Goal: Book appointment/travel/reservation

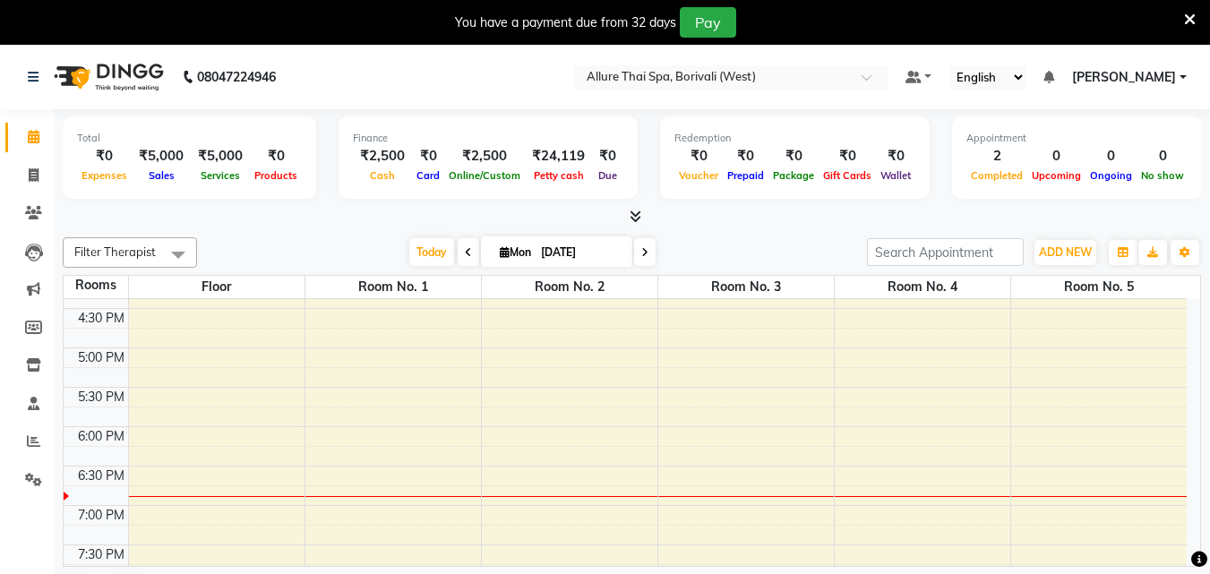
scroll to position [582, 0]
click at [543, 339] on div "9:00 AM 9:30 AM 10:00 AM 10:30 AM 11:00 AM 11:30 AM 12:00 PM 12:30 PM 1:00 PM 1…" at bounding box center [625, 307] width 1123 height 1181
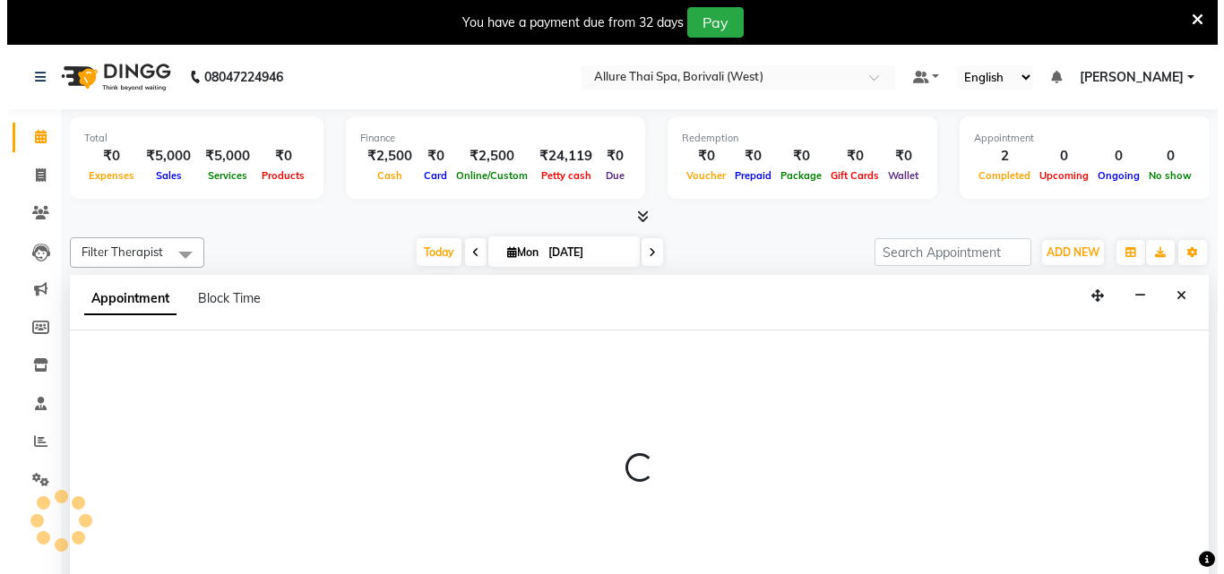
scroll to position [46, 0]
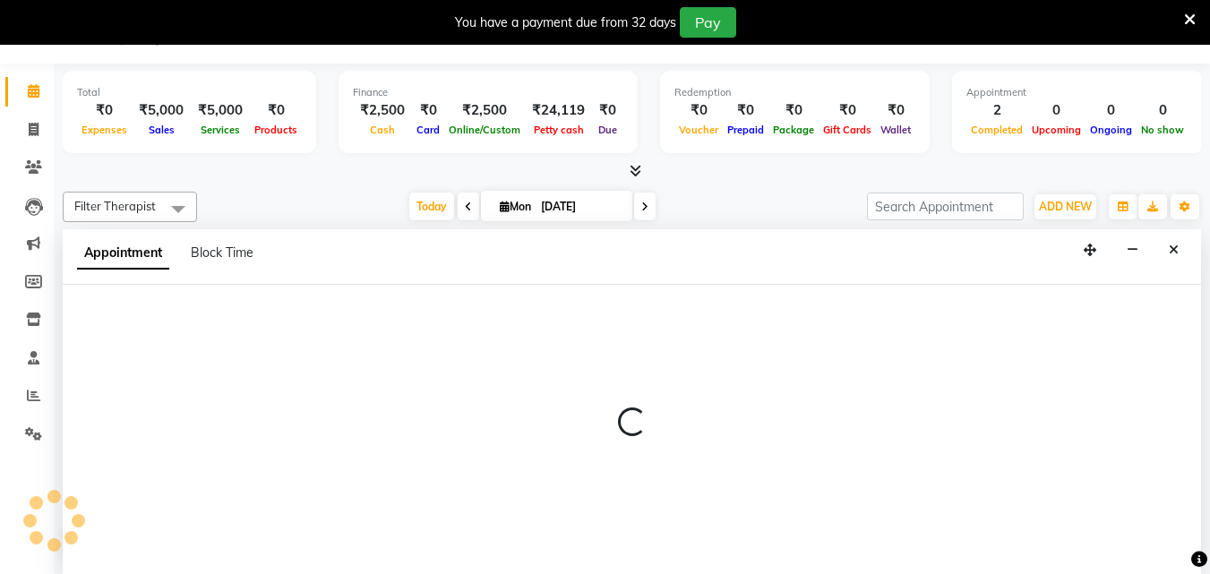
select select "1005"
select select "tentative"
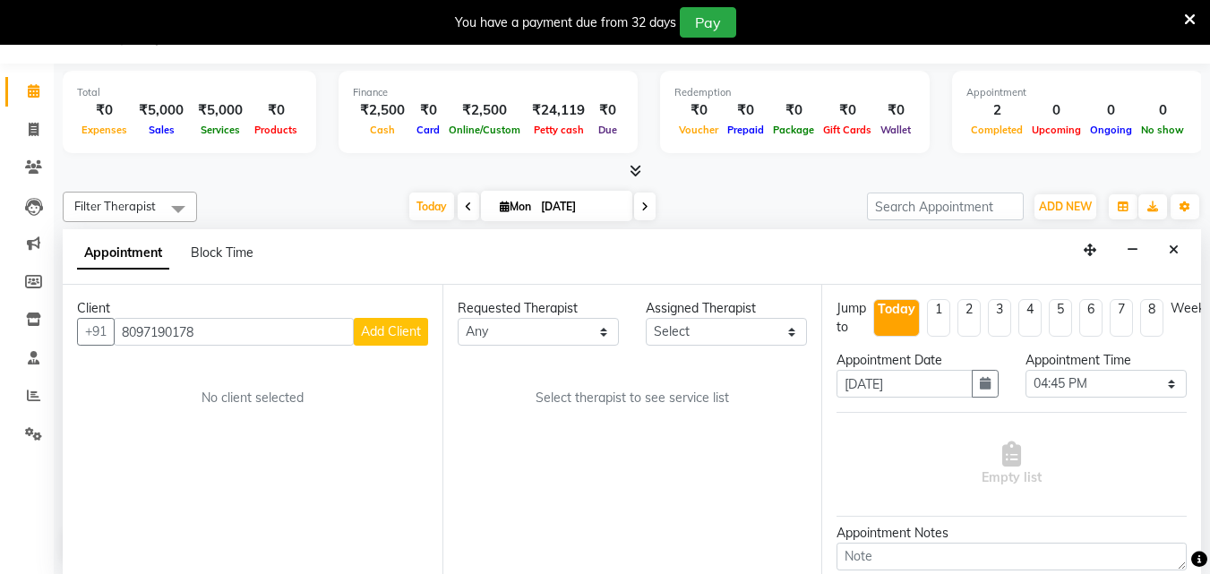
type input "8097190178"
click at [397, 335] on span "Add Client" at bounding box center [391, 331] width 60 height 16
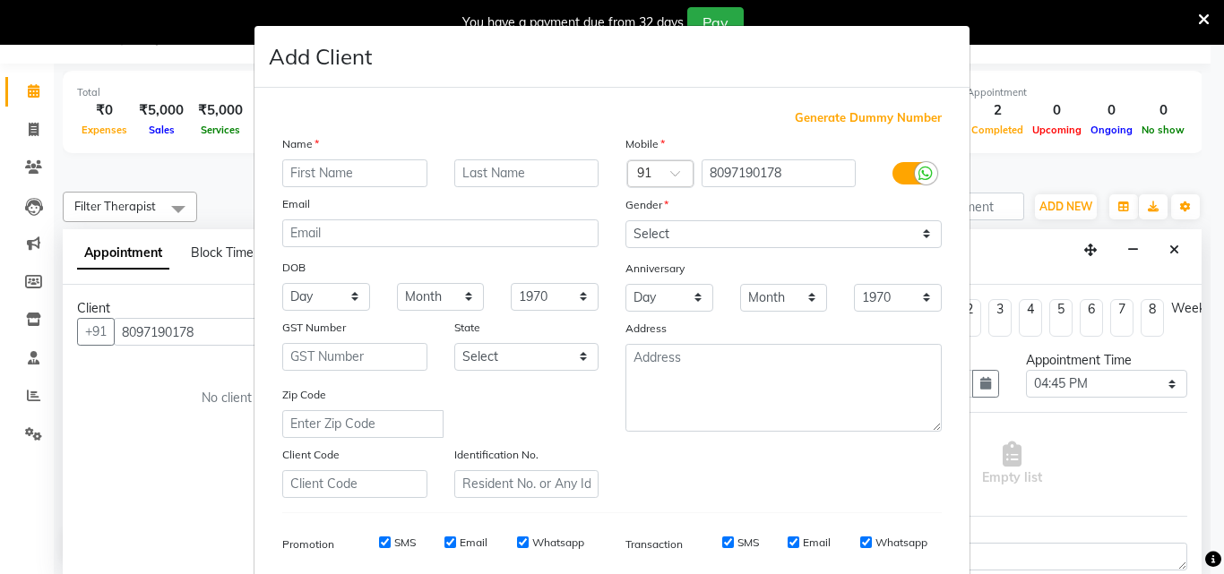
type input "T"
type input "Yash"
type input "Deshpande"
click at [701, 226] on select "Select [DEMOGRAPHIC_DATA] [DEMOGRAPHIC_DATA] Other Prefer Not To Say" at bounding box center [783, 234] width 316 height 28
select select "[DEMOGRAPHIC_DATA]"
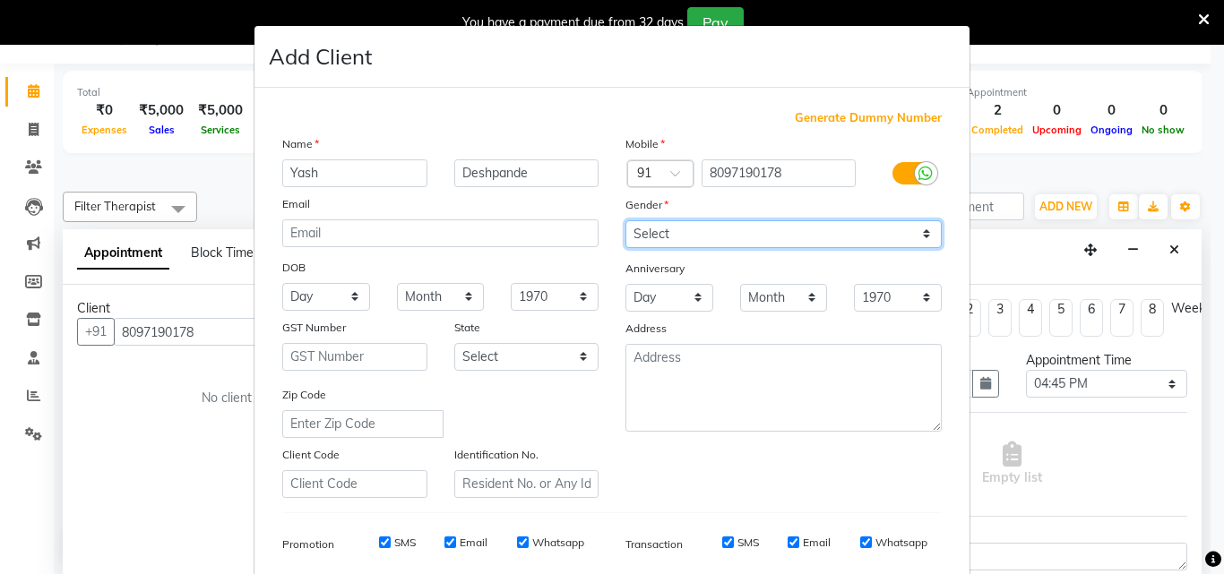
click at [625, 220] on select "Select [DEMOGRAPHIC_DATA] [DEMOGRAPHIC_DATA] Other Prefer Not To Say" at bounding box center [783, 234] width 316 height 28
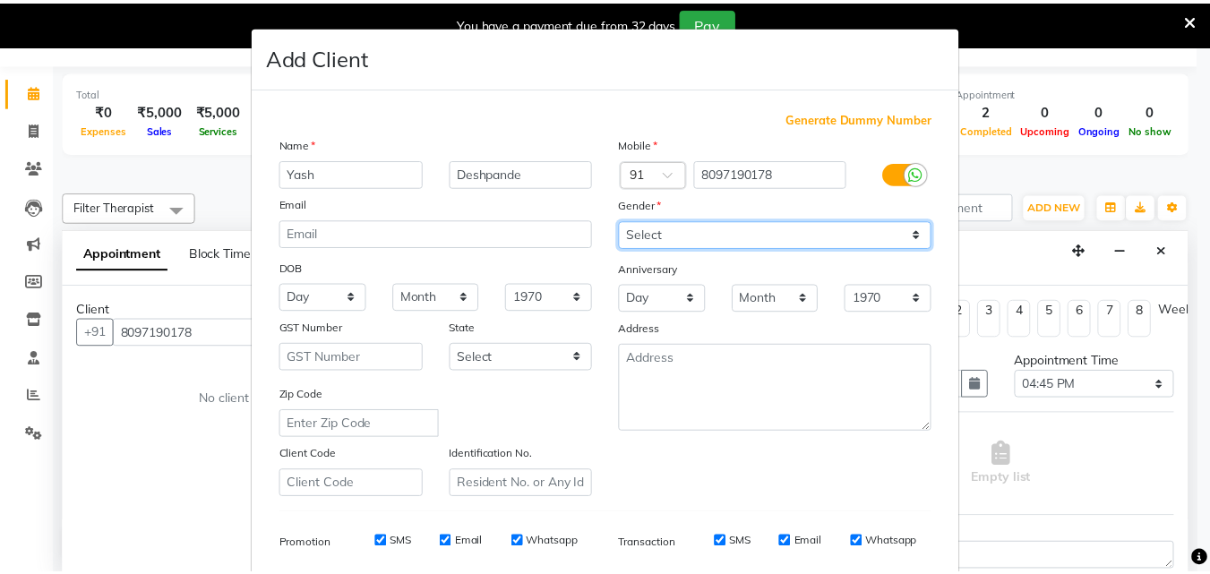
scroll to position [253, 0]
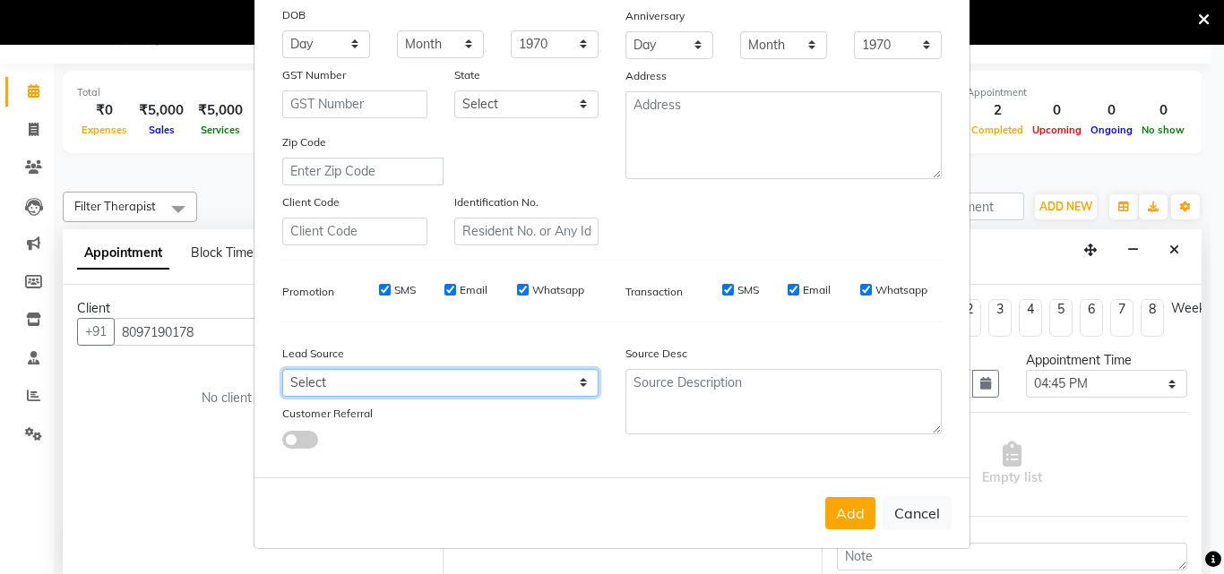
click at [421, 390] on select "Select Walk-in Referral Friend Advertisement Facebook JustDial Google Other Web…" at bounding box center [440, 383] width 316 height 28
select select "55433"
click at [282, 369] on select "Select Walk-in Referral Friend Advertisement Facebook JustDial Google Other Web…" at bounding box center [440, 383] width 316 height 28
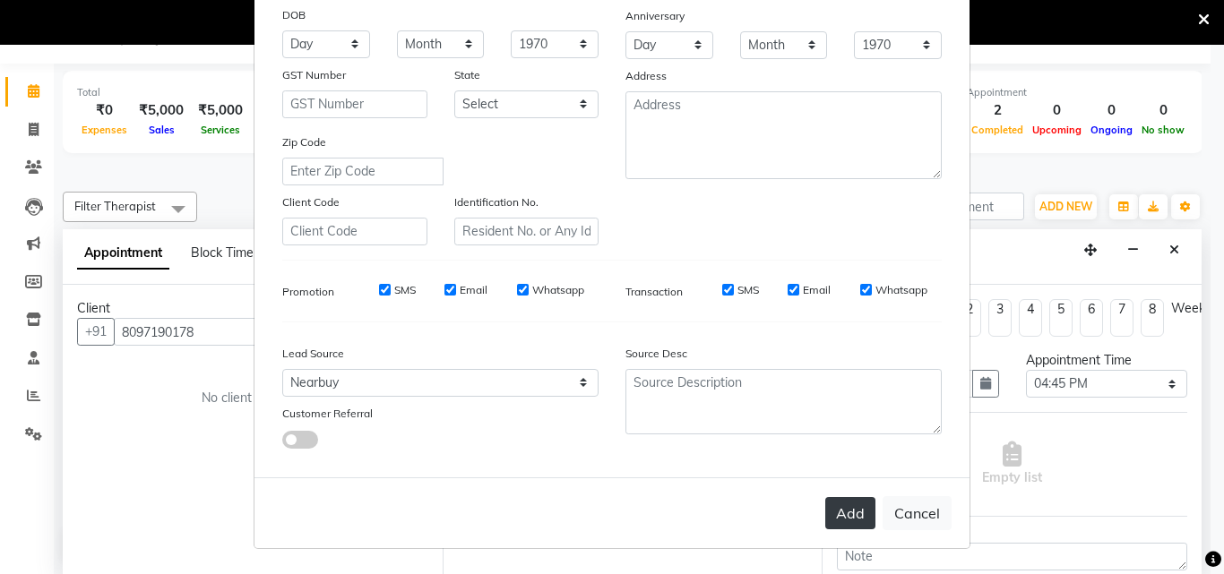
click at [834, 510] on button "Add" at bounding box center [850, 513] width 50 height 32
select select
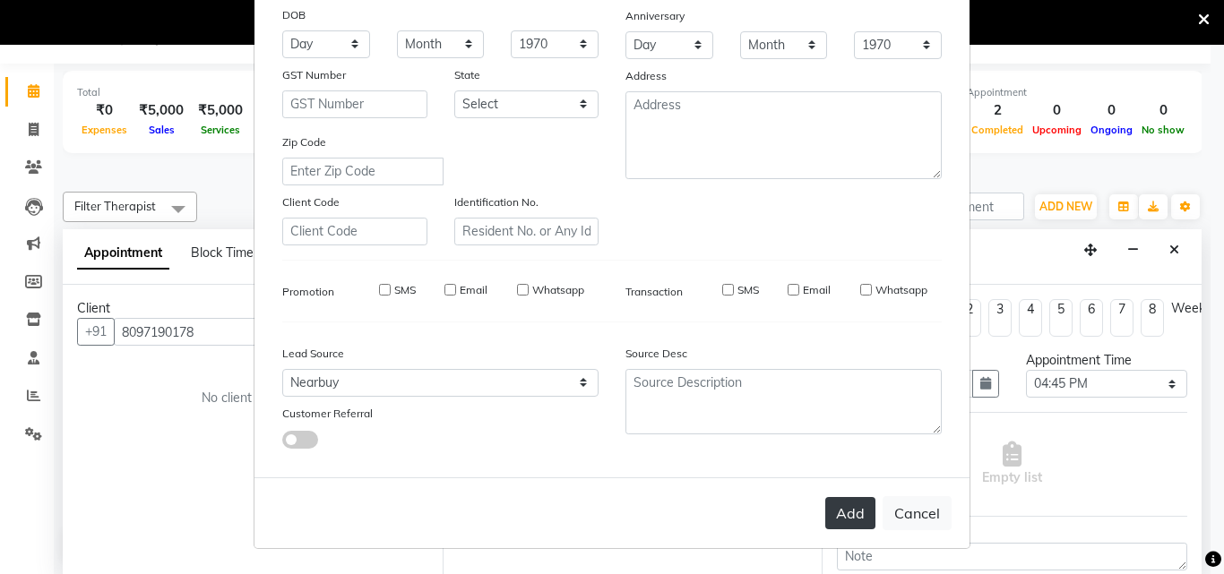
select select
checkbox input "false"
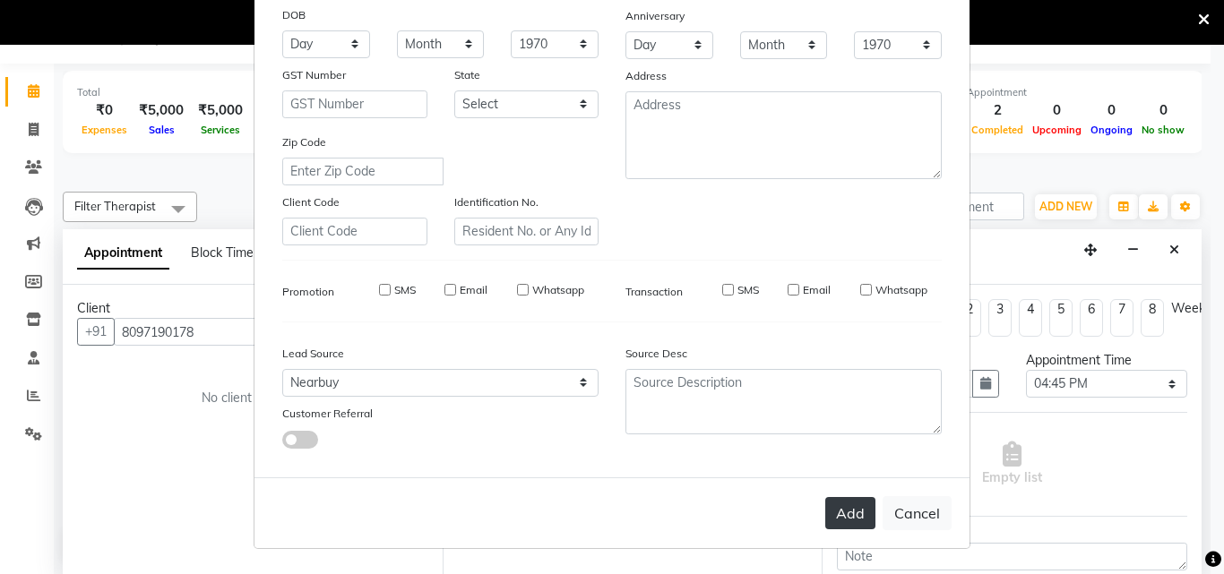
checkbox input "false"
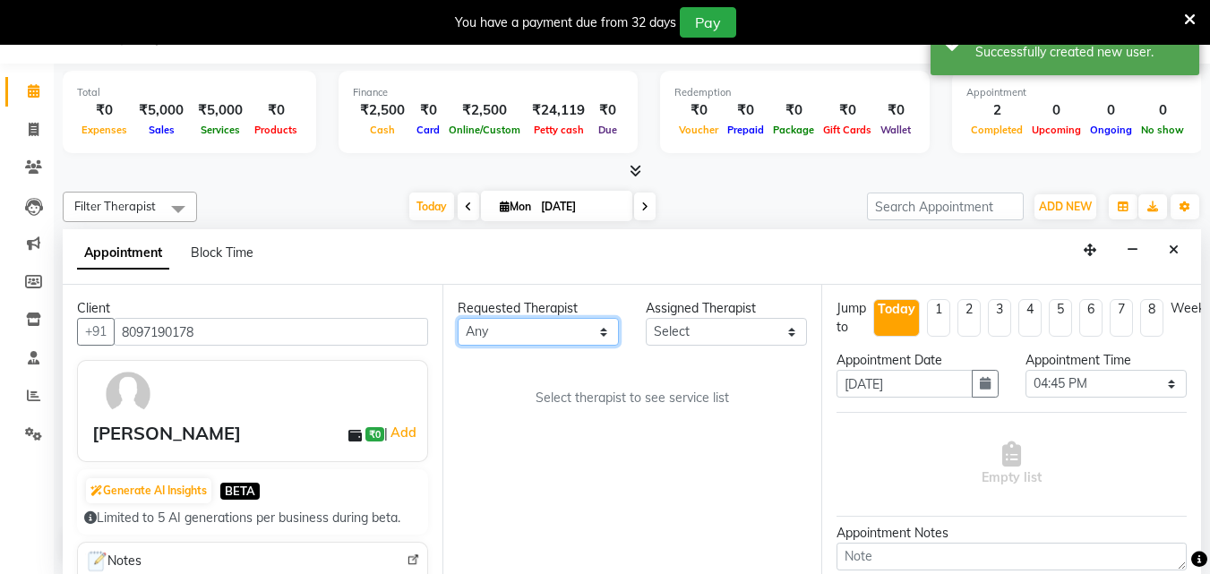
click at [589, 335] on select "Any [PERSON_NAME] [PERSON_NAME]" at bounding box center [538, 332] width 161 height 28
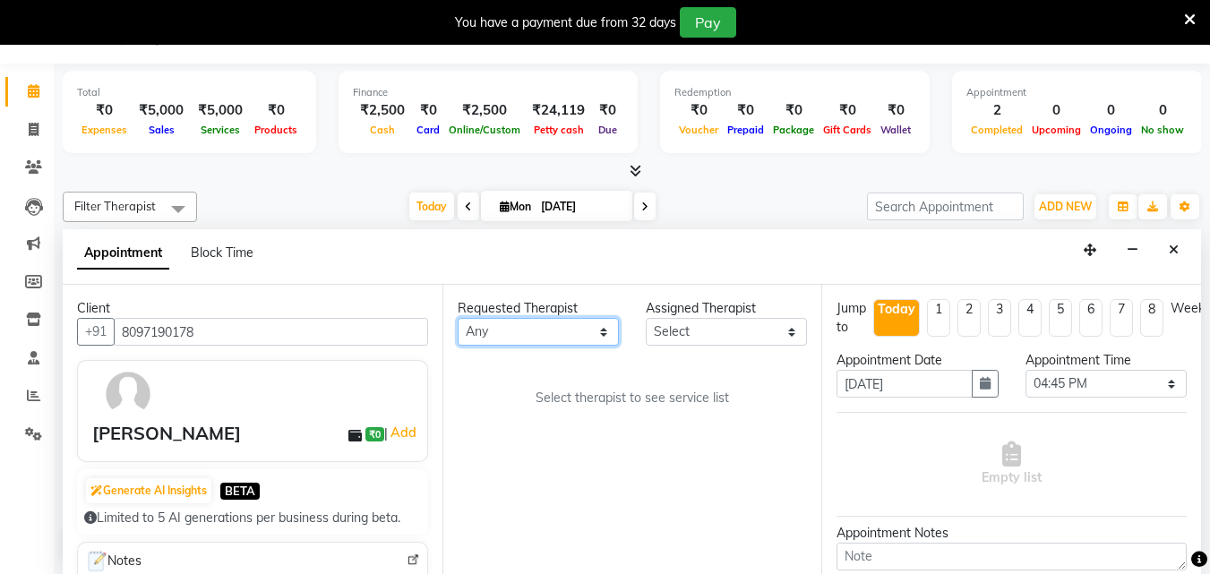
select select "84054"
click at [458, 318] on select "Any [PERSON_NAME] [PERSON_NAME]" at bounding box center [538, 332] width 161 height 28
select select "84054"
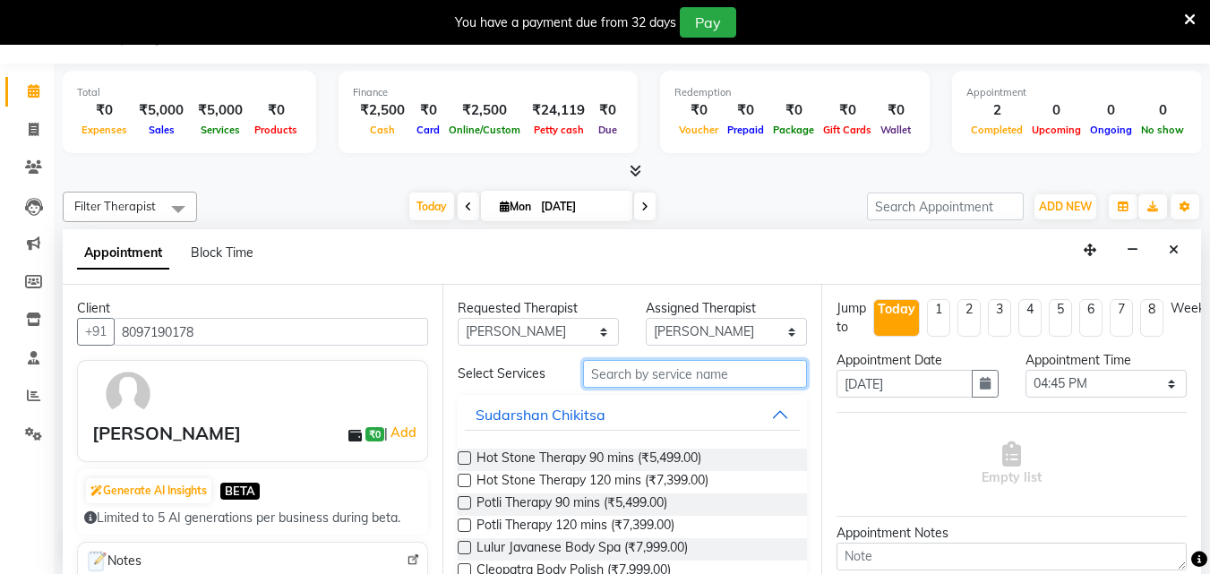
click at [653, 378] on input "text" at bounding box center [695, 374] width 224 height 28
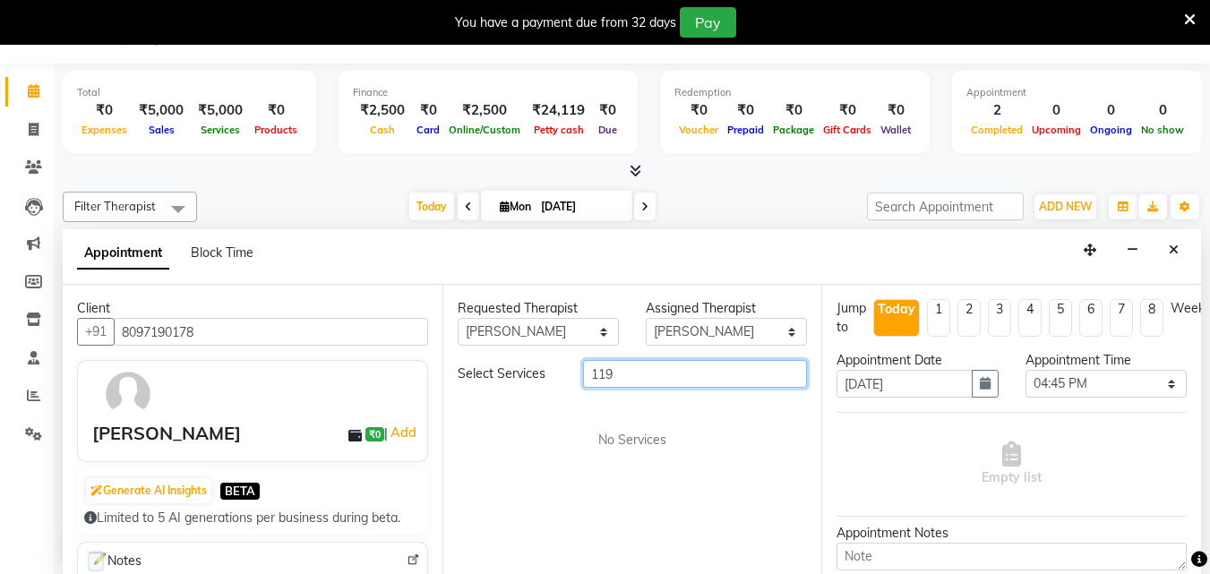
type input "1197"
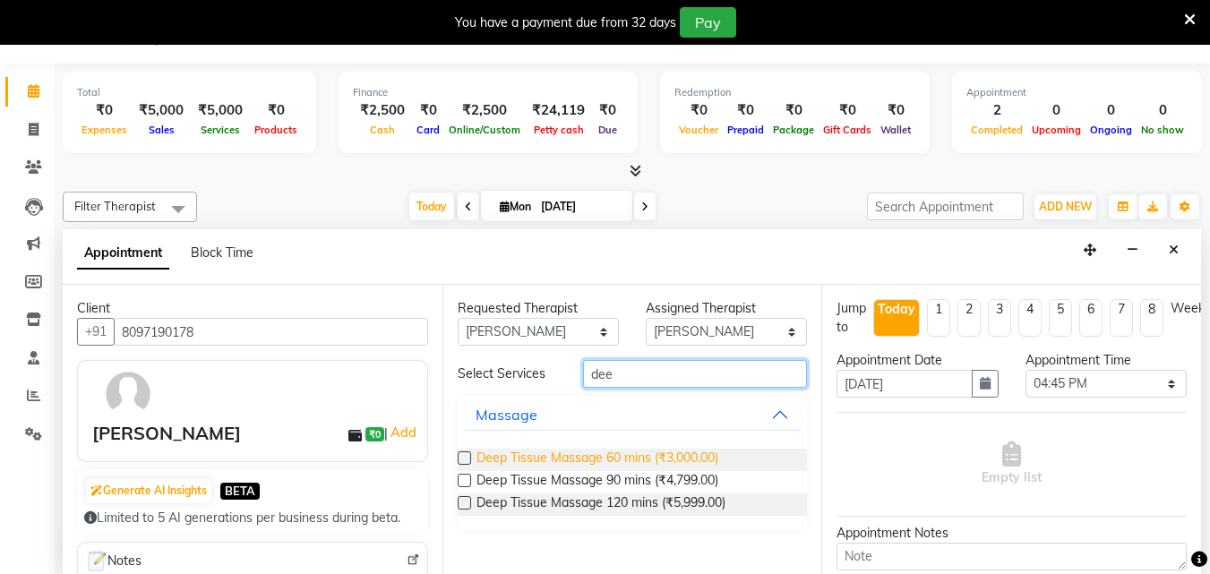
type input "dee"
click at [660, 461] on span "Deep Tissue Massage 60 mins (₹3,000.00)" at bounding box center [598, 460] width 242 height 22
checkbox input "true"
select select "4284"
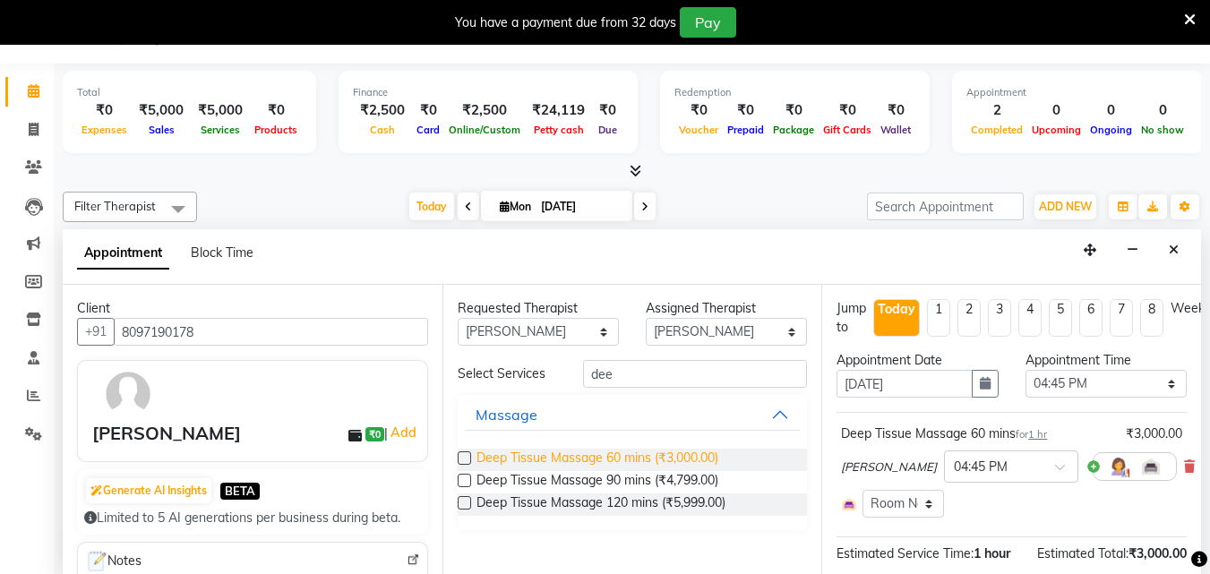
checkbox input "false"
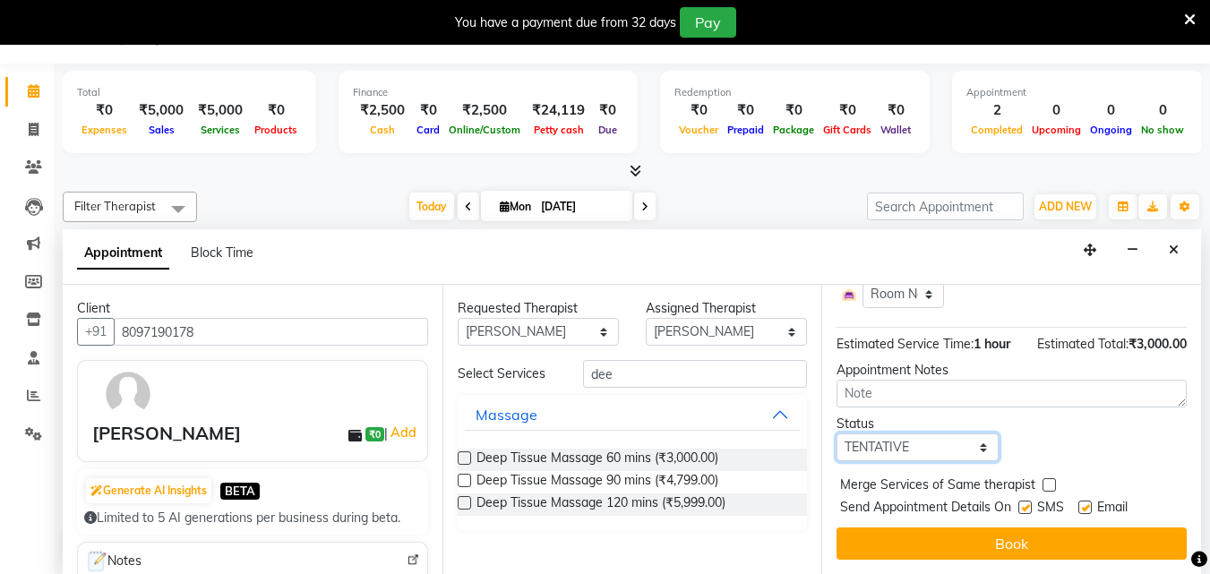
click at [935, 434] on select "Select TENTATIVE CONFIRM CHECK-IN UPCOMING" at bounding box center [917, 448] width 161 height 28
select select "check-in"
click at [837, 434] on select "Select TENTATIVE CONFIRM CHECK-IN UPCOMING" at bounding box center [917, 448] width 161 height 28
click at [1026, 501] on label at bounding box center [1024, 507] width 13 height 13
click at [1026, 503] on input "checkbox" at bounding box center [1024, 509] width 12 height 12
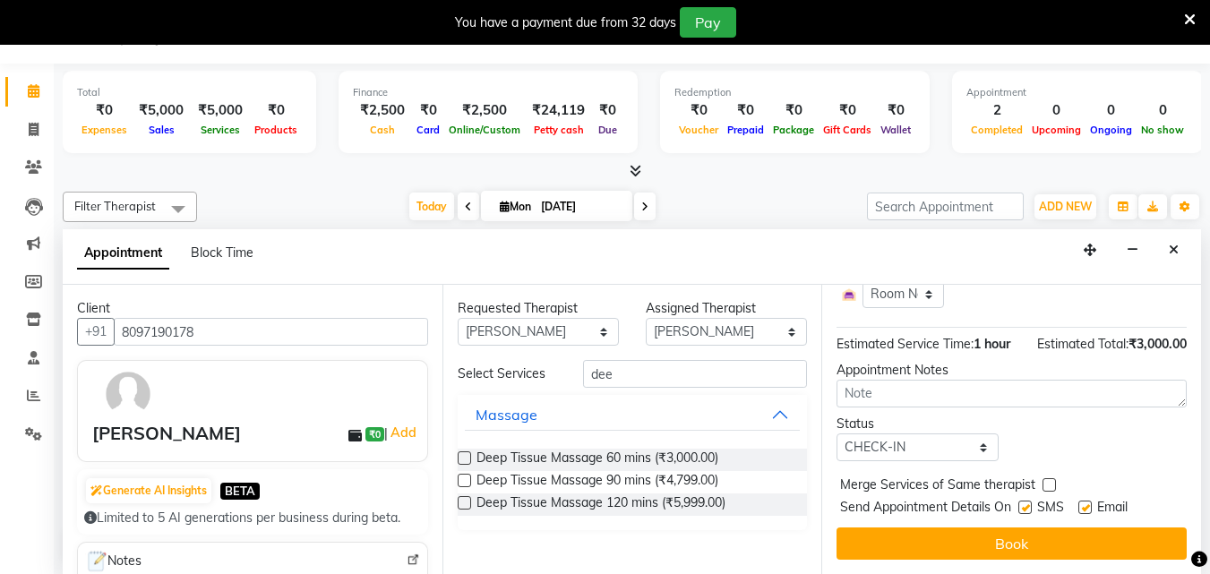
checkbox input "false"
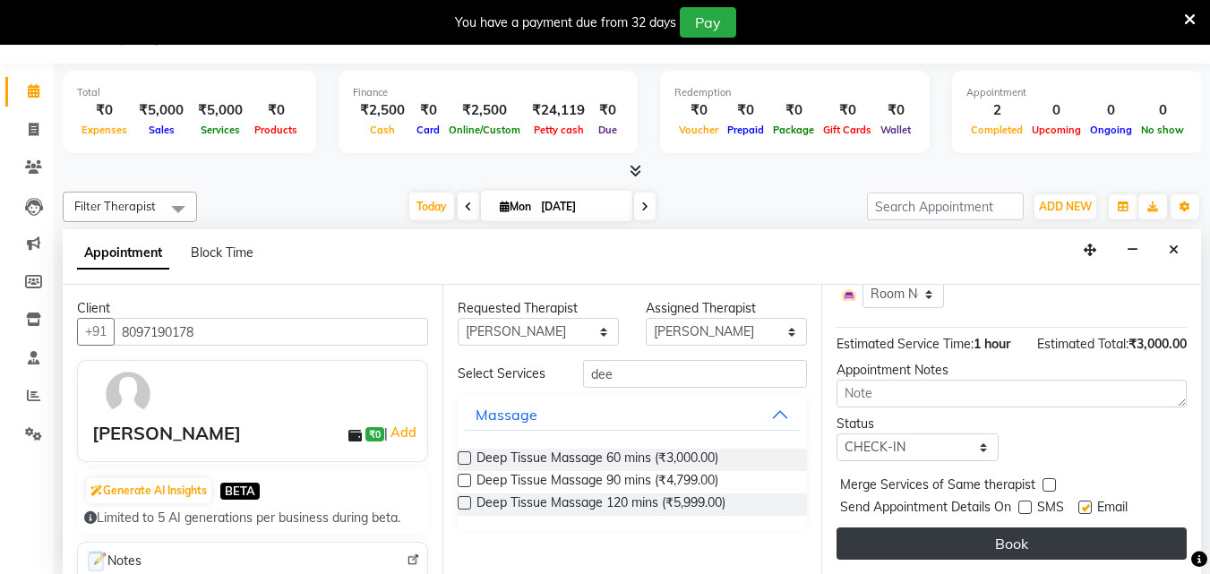
click at [998, 529] on button "Book" at bounding box center [1012, 544] width 350 height 32
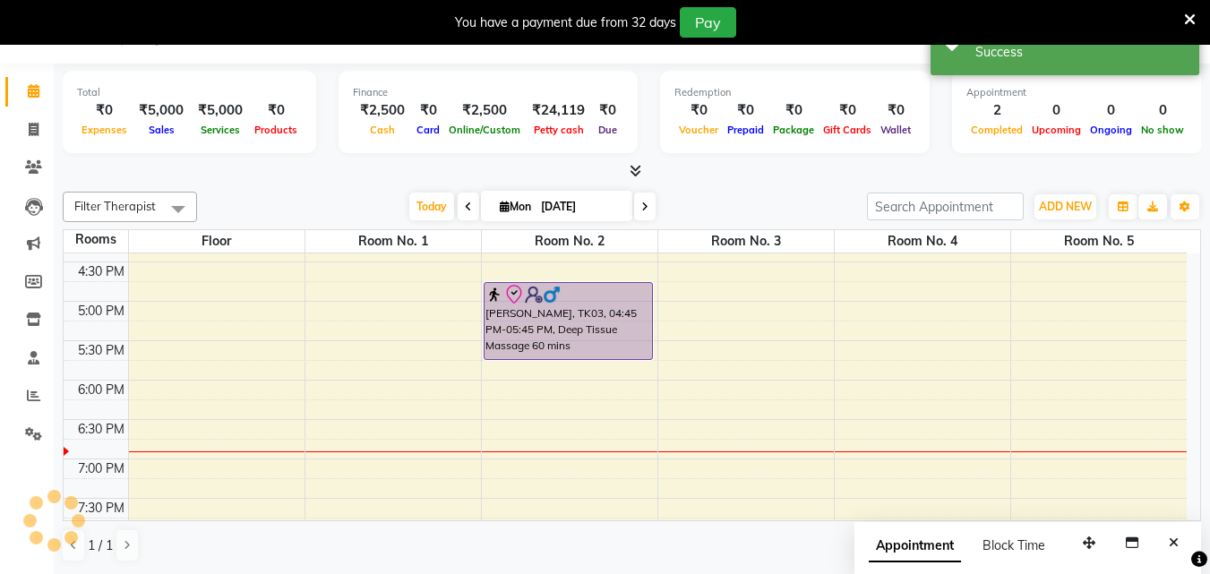
scroll to position [0, 0]
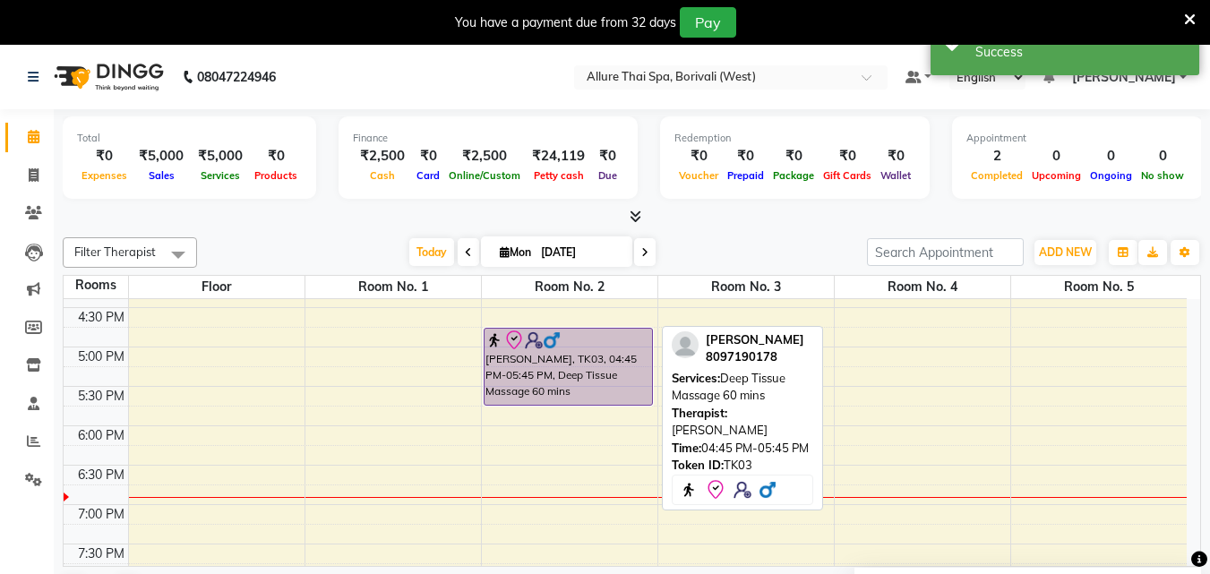
click at [616, 401] on div at bounding box center [568, 404] width 167 height 7
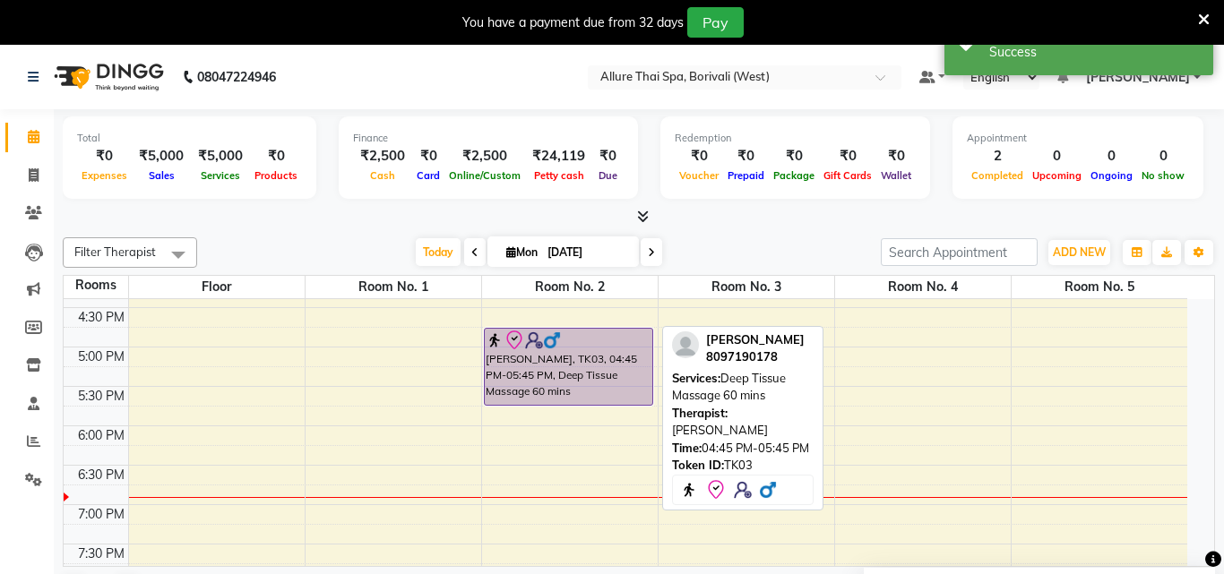
select select "8"
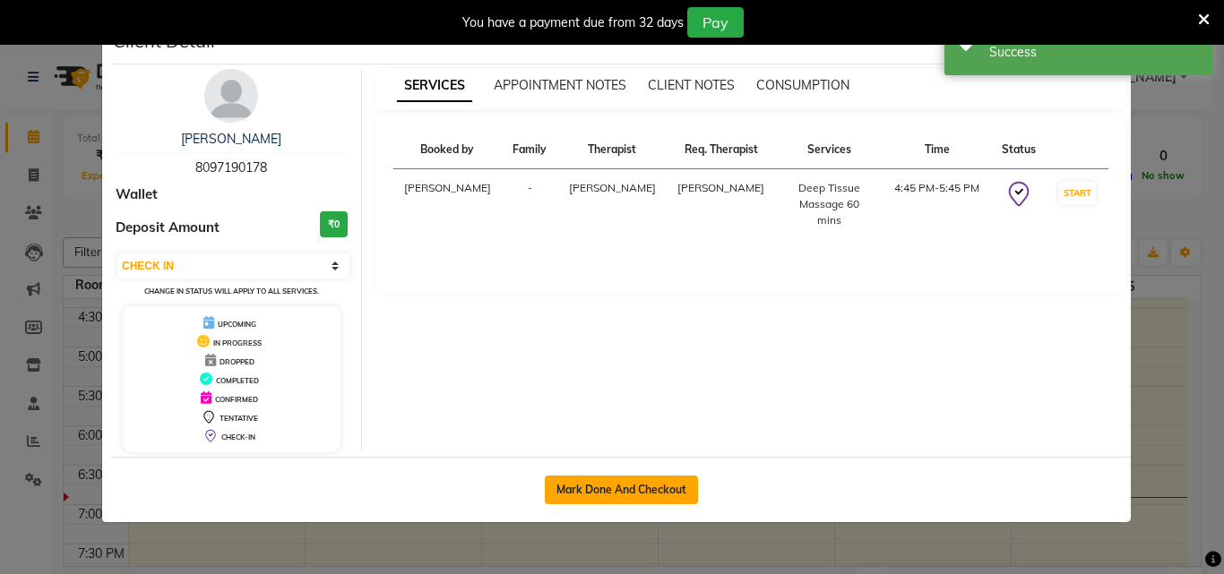
click at [629, 485] on button "Mark Done And Checkout" at bounding box center [621, 490] width 153 height 29
select select "6772"
select select "service"
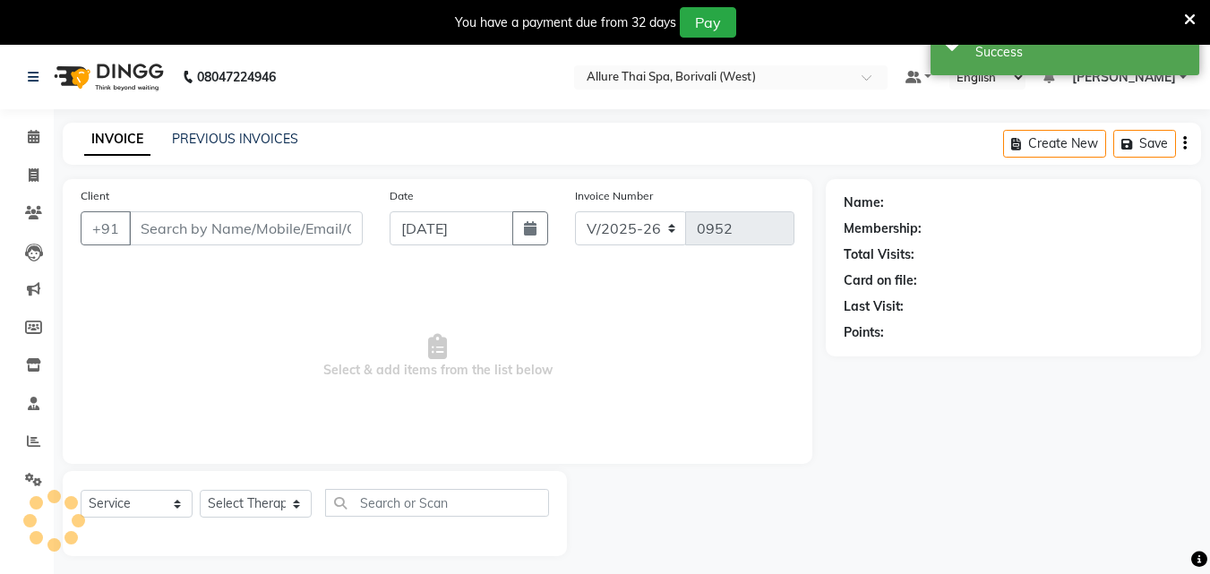
type input "8097190178"
select select "84054"
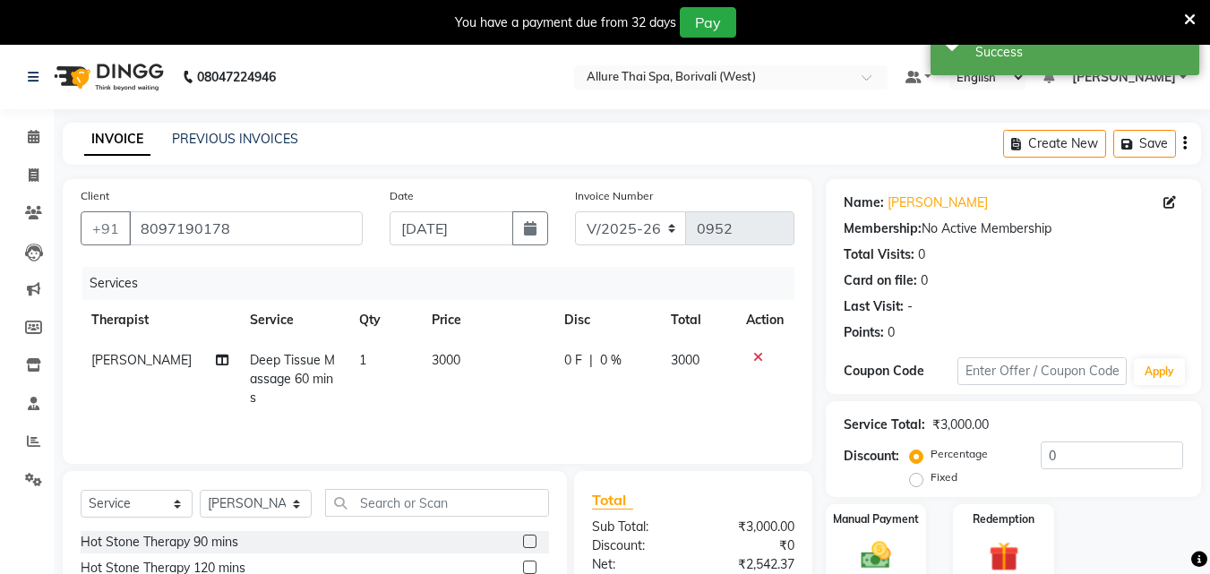
click at [931, 484] on label "Fixed" at bounding box center [944, 477] width 27 height 16
click at [914, 484] on input "Fixed" at bounding box center [920, 477] width 13 height 13
radio input "true"
click at [1066, 463] on input "0" at bounding box center [1112, 456] width 142 height 28
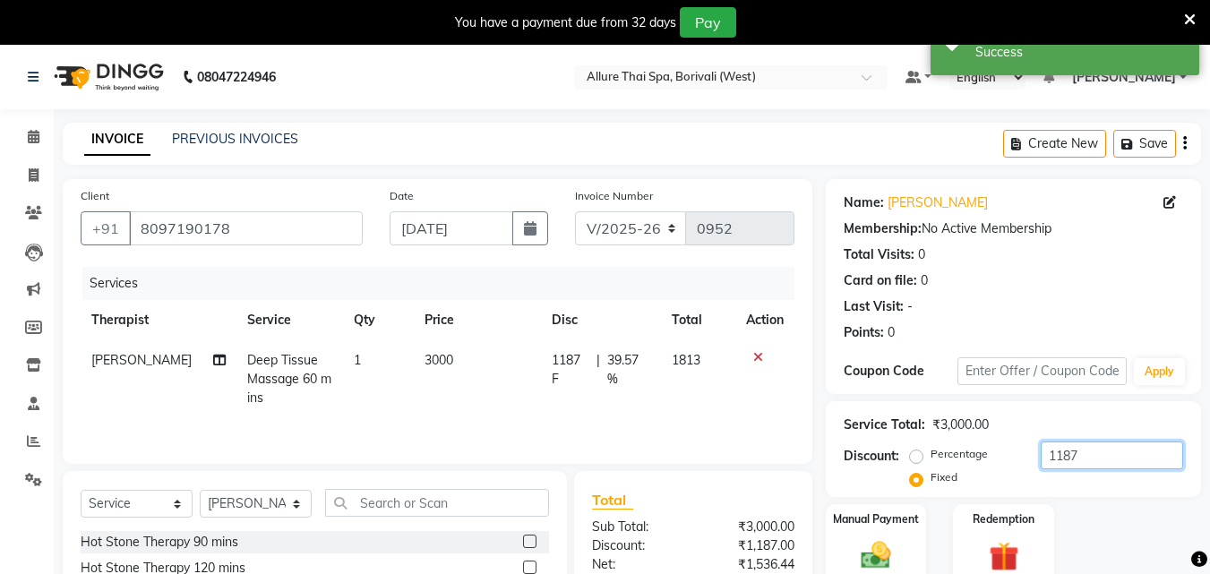
scroll to position [188, 0]
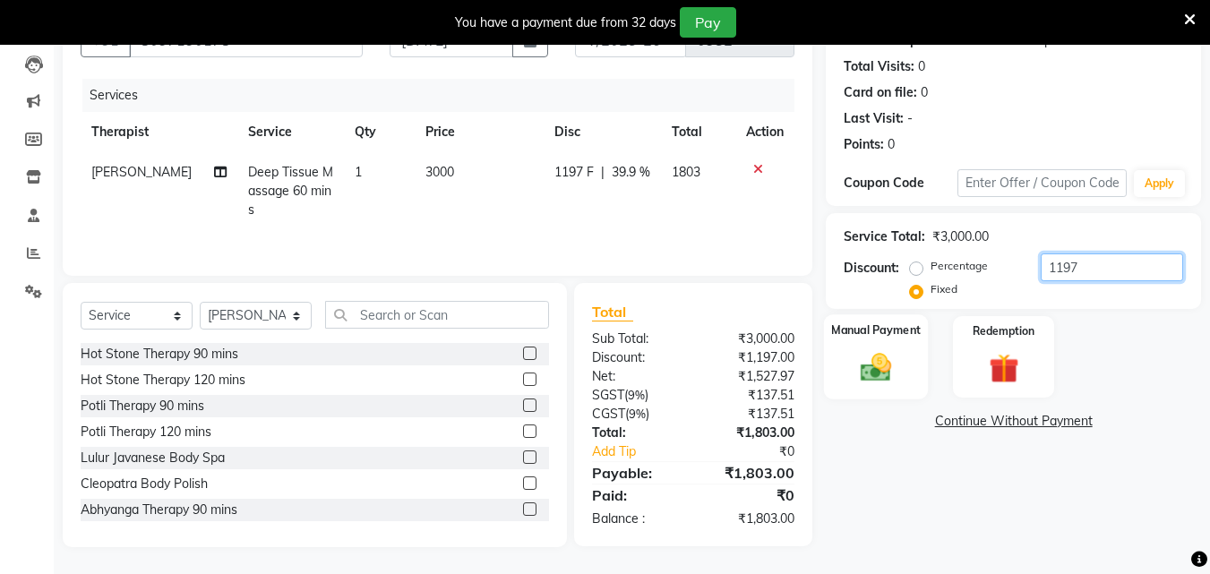
type input "1197"
click at [858, 360] on img at bounding box center [876, 367] width 50 height 36
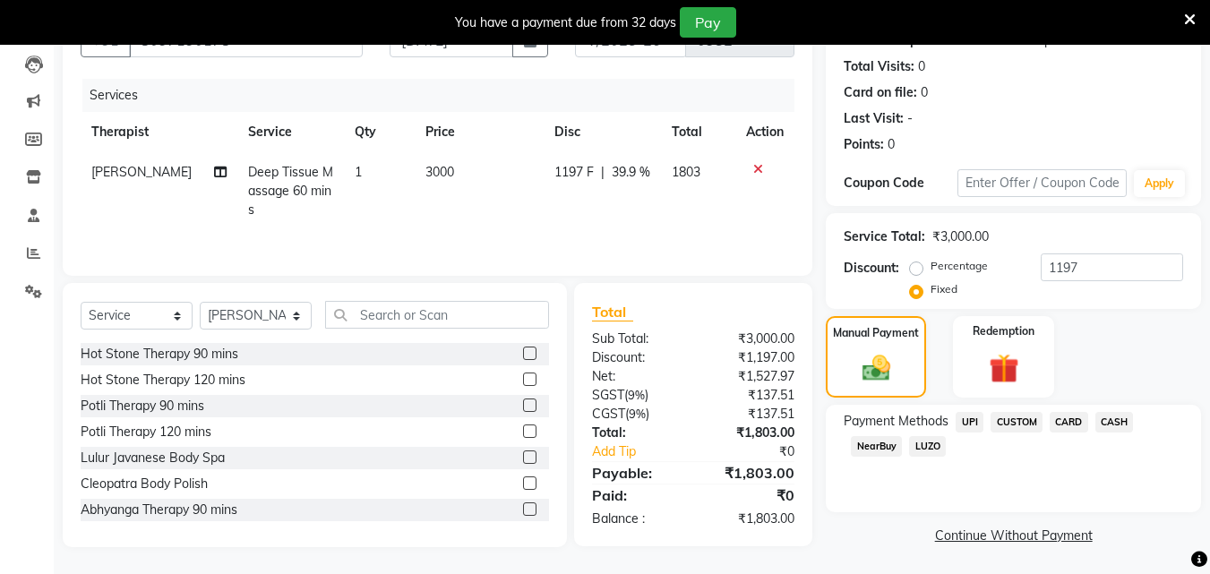
click at [870, 436] on span "NearBuy" at bounding box center [876, 446] width 51 height 21
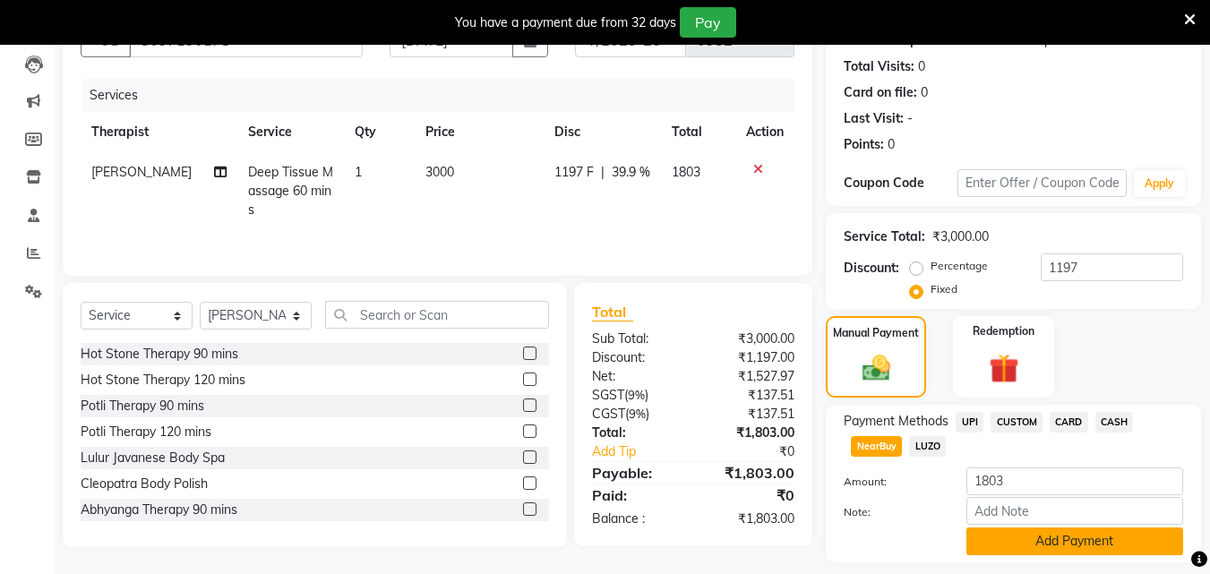
click at [1015, 543] on button "Add Payment" at bounding box center [1074, 542] width 217 height 28
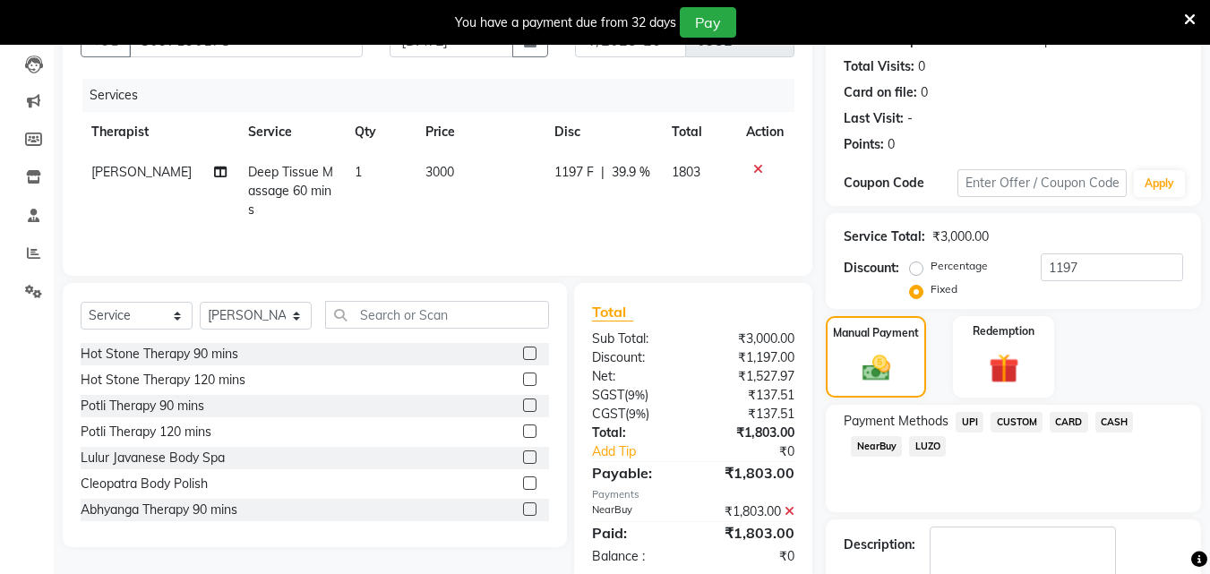
scroll to position [291, 0]
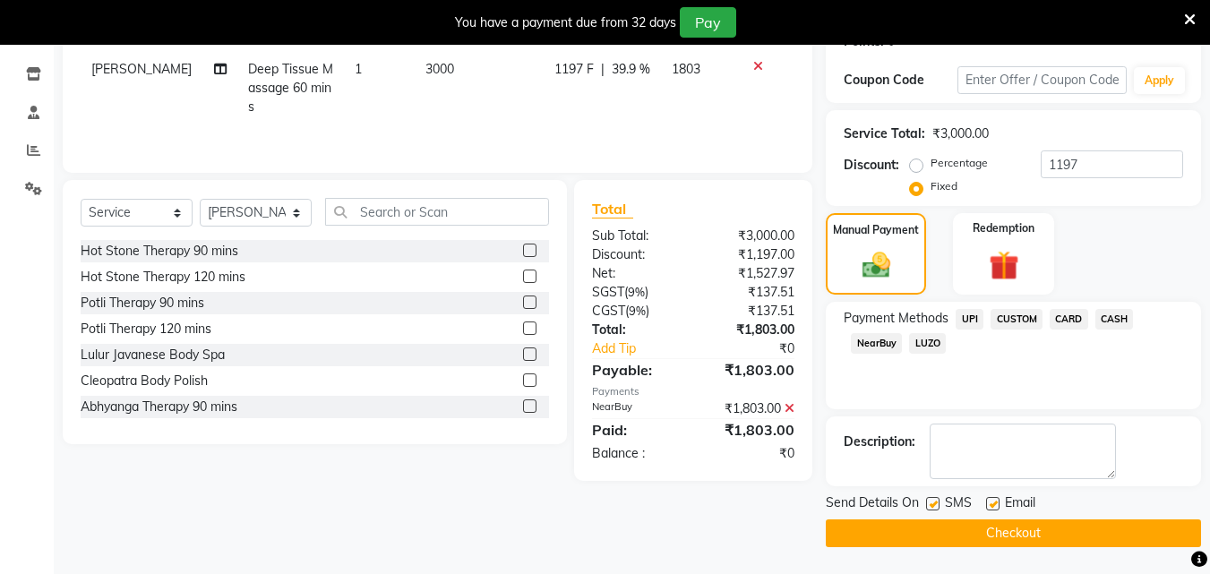
click at [932, 506] on label at bounding box center [932, 503] width 13 height 13
click at [932, 506] on input "checkbox" at bounding box center [932, 505] width 12 height 12
checkbox input "false"
click at [932, 523] on button "Checkout" at bounding box center [1013, 533] width 375 height 28
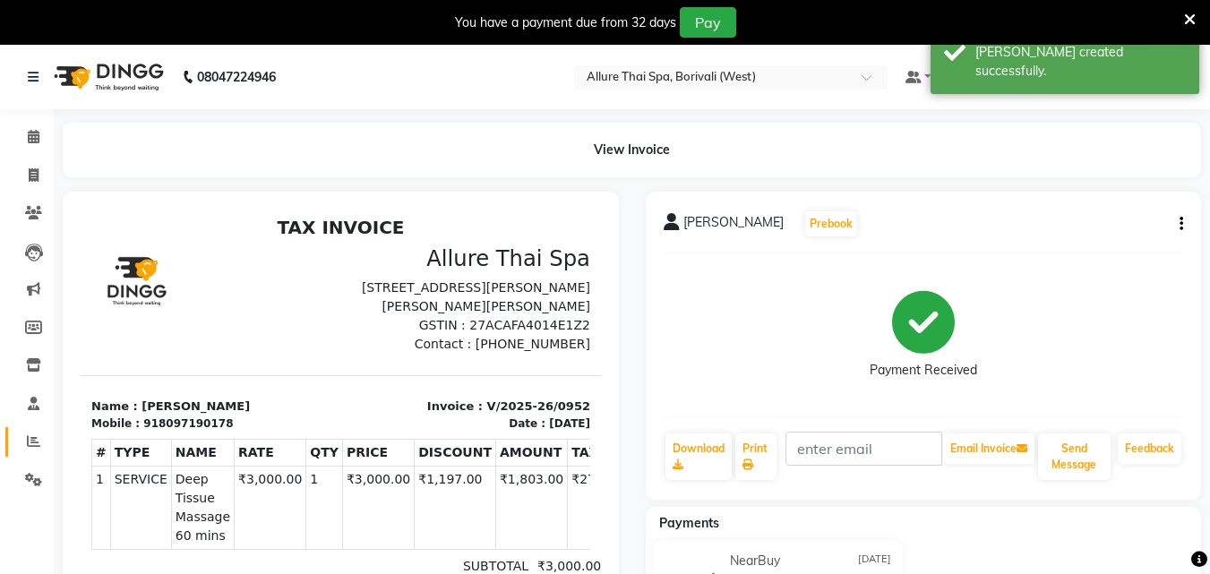
click at [38, 430] on link "Reports" at bounding box center [26, 442] width 43 height 30
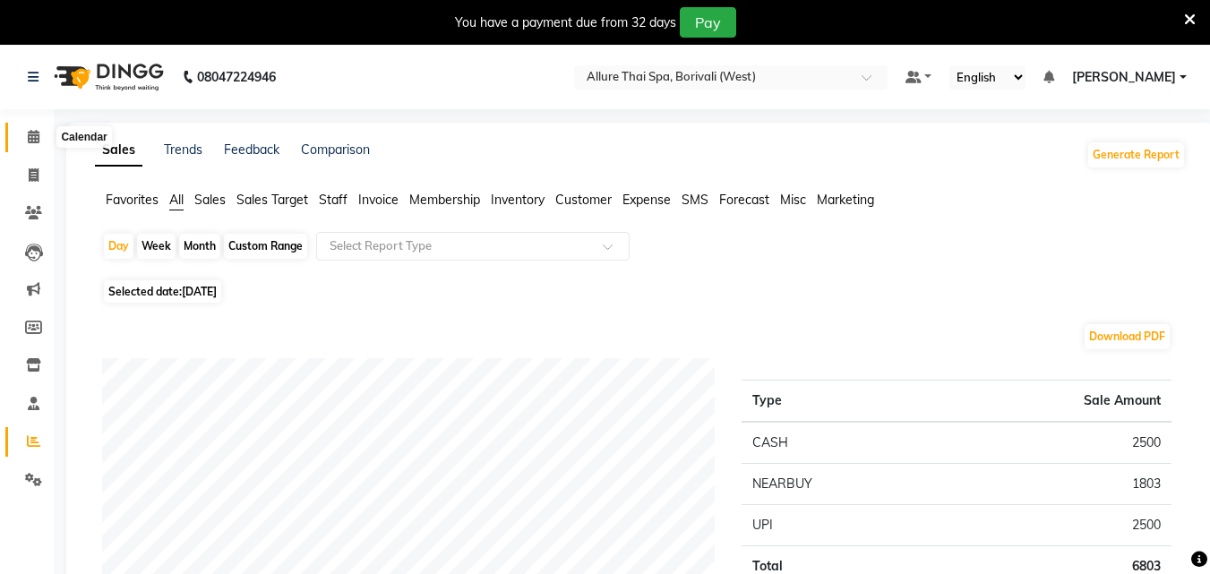
click at [41, 133] on span at bounding box center [33, 137] width 31 height 21
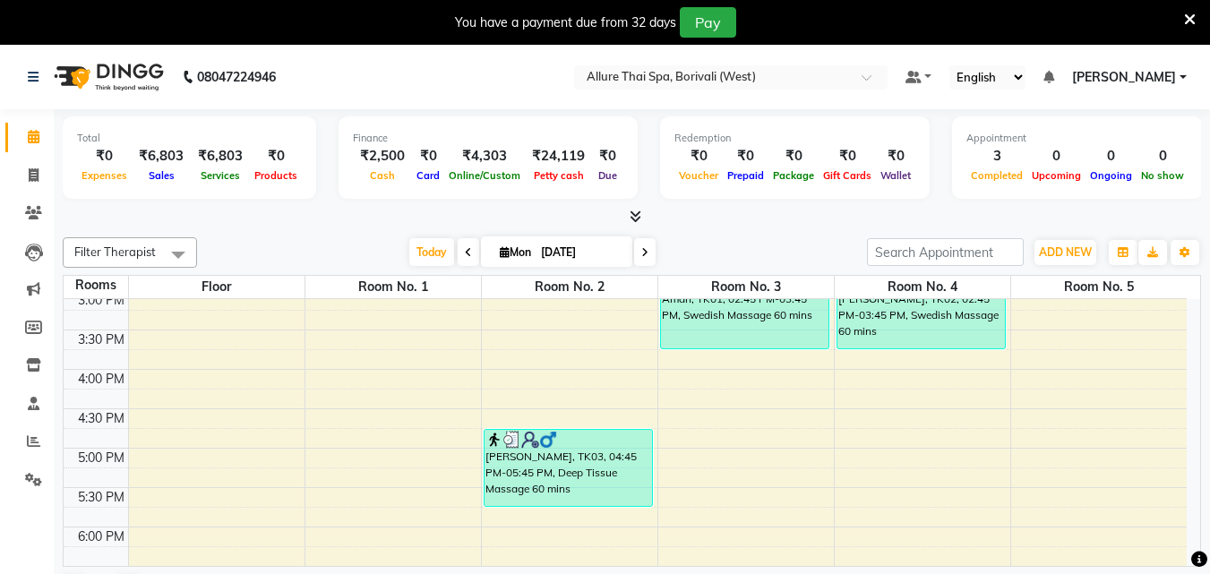
scroll to position [482, 0]
click at [909, 421] on div "9:00 AM 9:30 AM 10:00 AM 10:30 AM 11:00 AM 11:30 AM 12:00 PM 12:30 PM 1:00 PM 1…" at bounding box center [625, 407] width 1123 height 1181
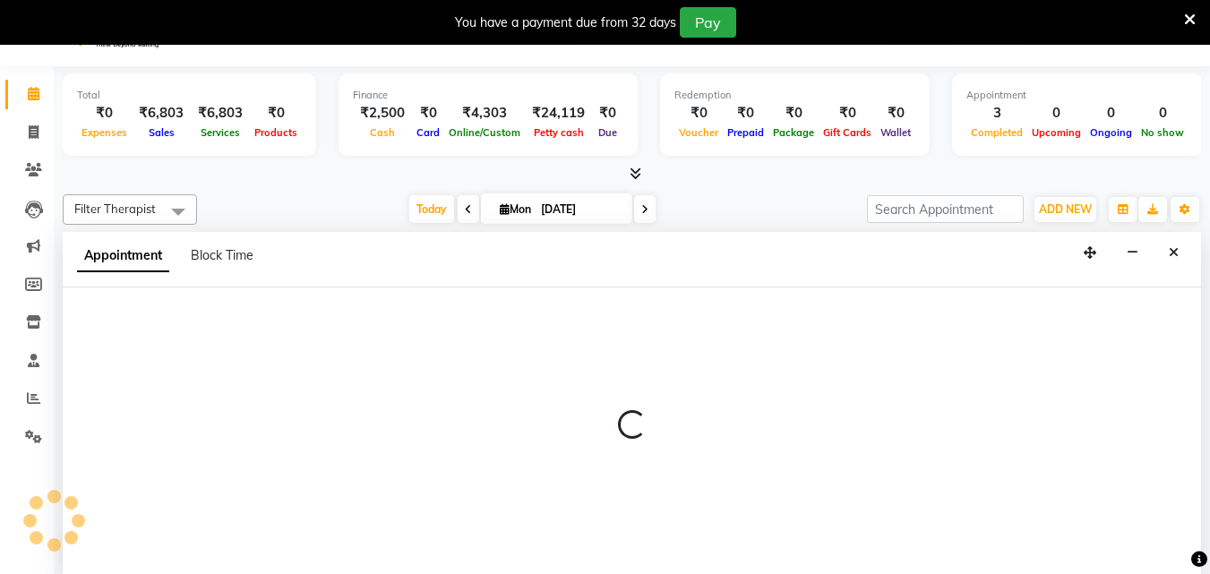
select select "990"
select select "tentative"
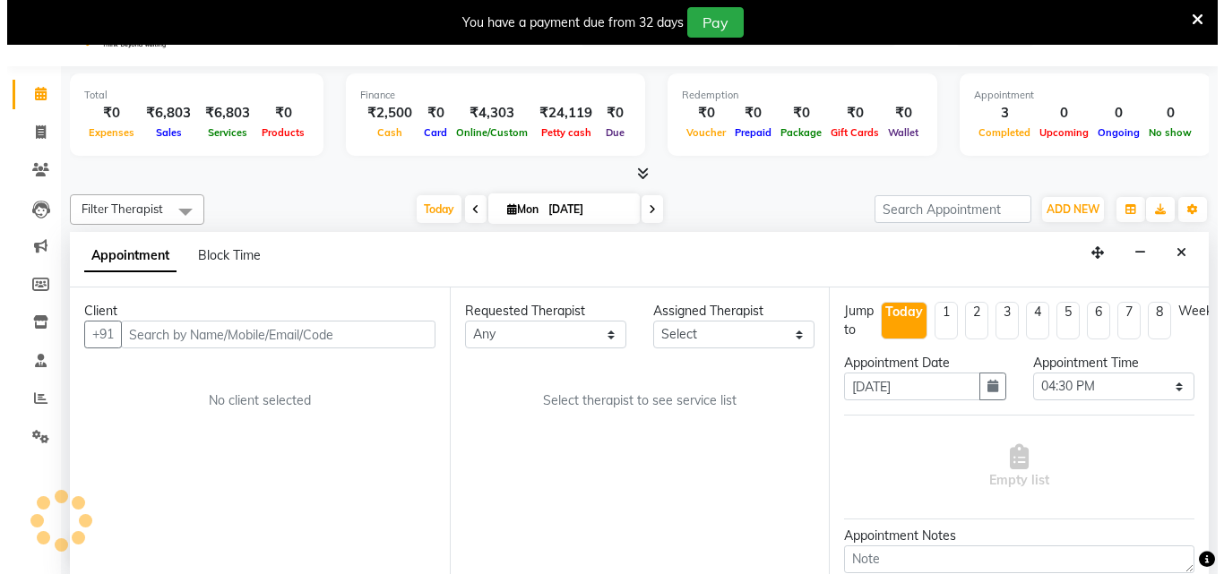
scroll to position [46, 0]
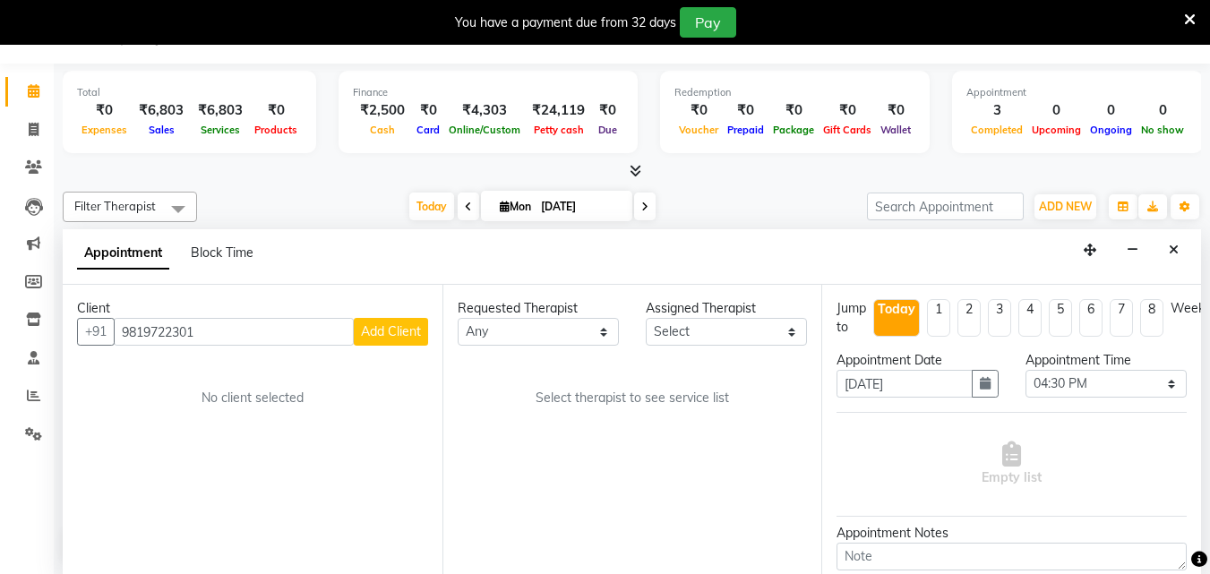
type input "9819722301"
click at [400, 324] on span "Add Client" at bounding box center [391, 331] width 60 height 16
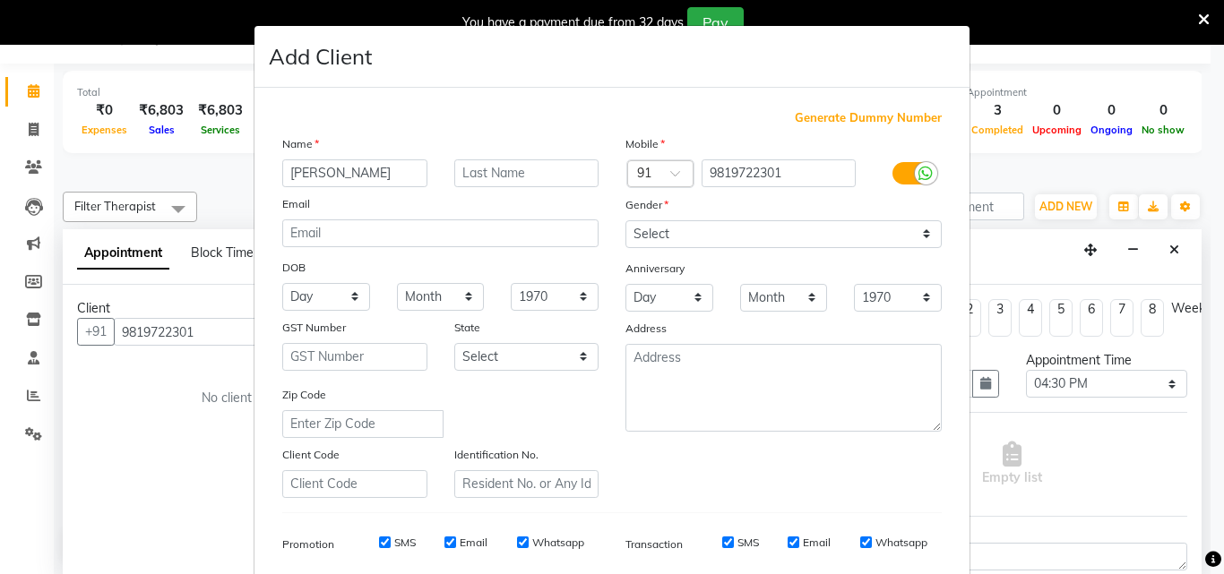
type input "[PERSON_NAME]"
click at [809, 243] on select "Select [DEMOGRAPHIC_DATA] [DEMOGRAPHIC_DATA] Other Prefer Not To Say" at bounding box center [783, 234] width 316 height 28
select select "[DEMOGRAPHIC_DATA]"
click at [625, 220] on select "Select [DEMOGRAPHIC_DATA] [DEMOGRAPHIC_DATA] Other Prefer Not To Say" at bounding box center [783, 234] width 316 height 28
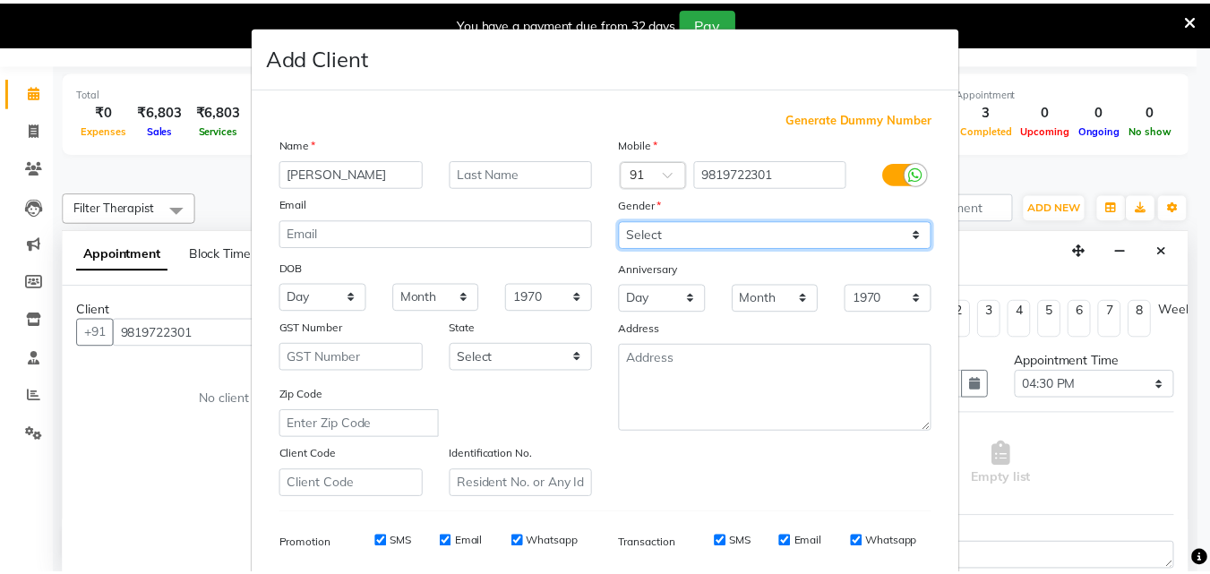
scroll to position [253, 0]
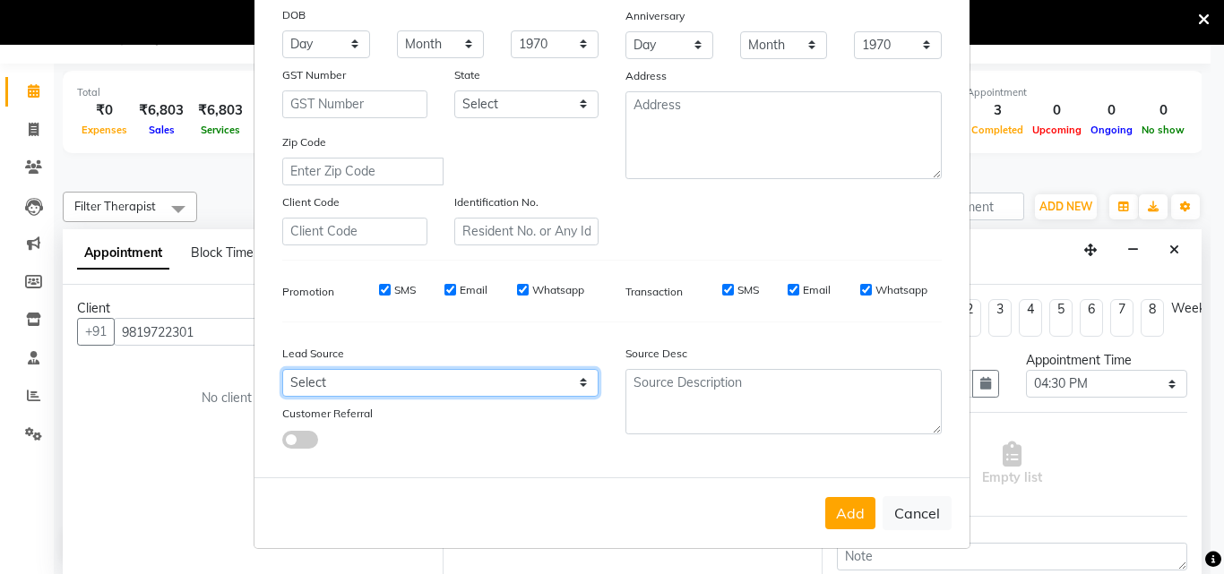
click at [511, 378] on select "Select Walk-in Referral Friend Advertisement Facebook JustDial Google Other Web…" at bounding box center [440, 383] width 316 height 28
select select "47580"
click at [282, 369] on select "Select Walk-in Referral Friend Advertisement Facebook JustDial Google Other Web…" at bounding box center [440, 383] width 316 height 28
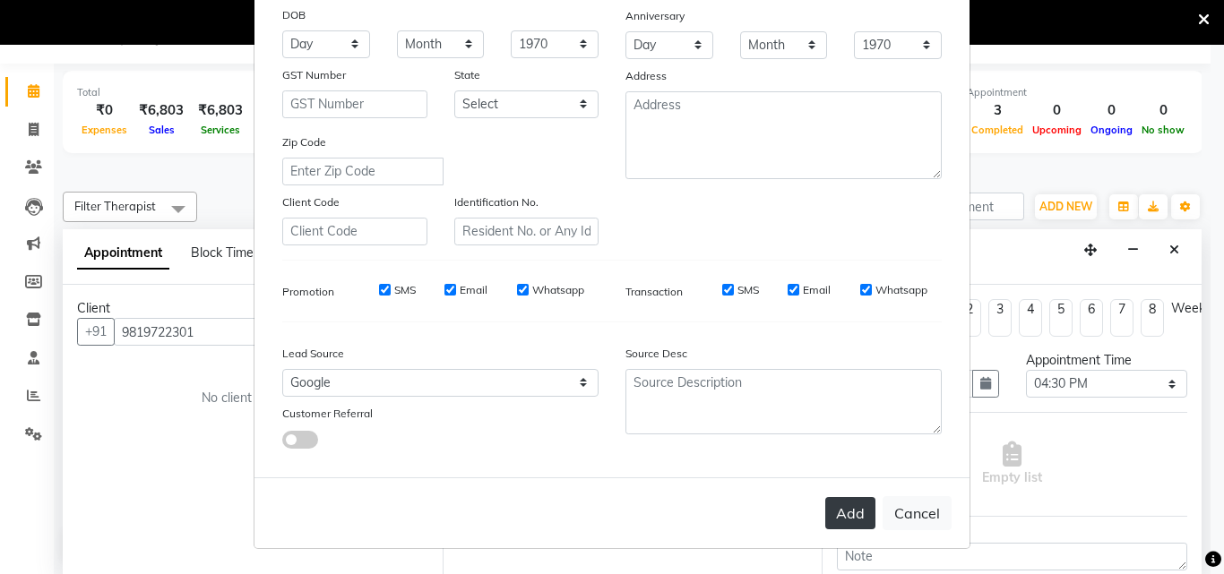
click at [851, 513] on button "Add" at bounding box center [850, 513] width 50 height 32
select select
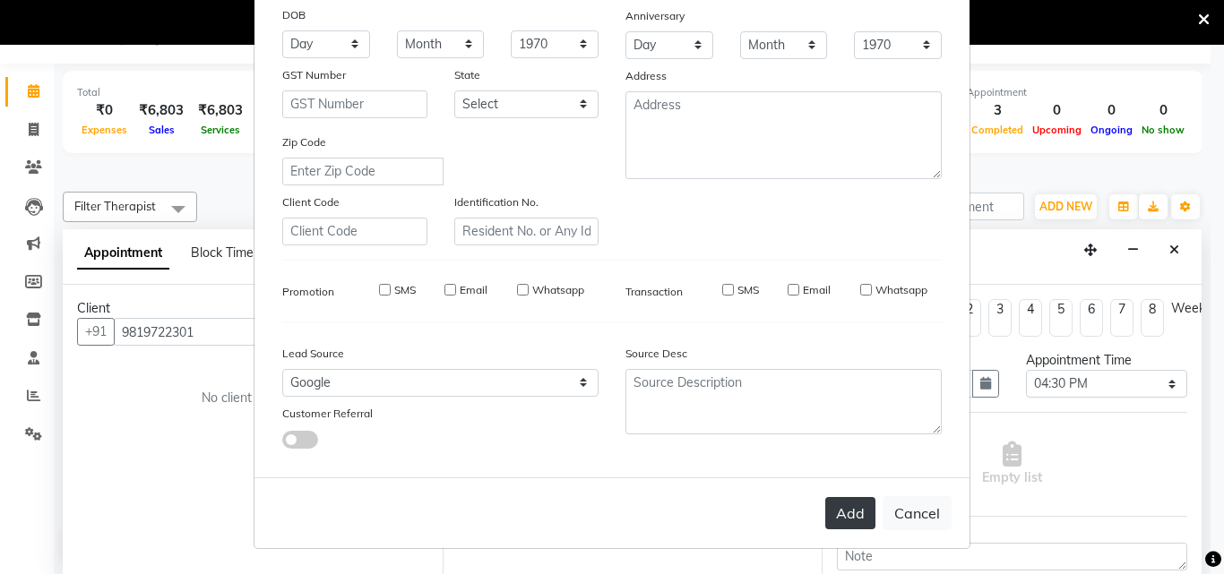
select select
checkbox input "false"
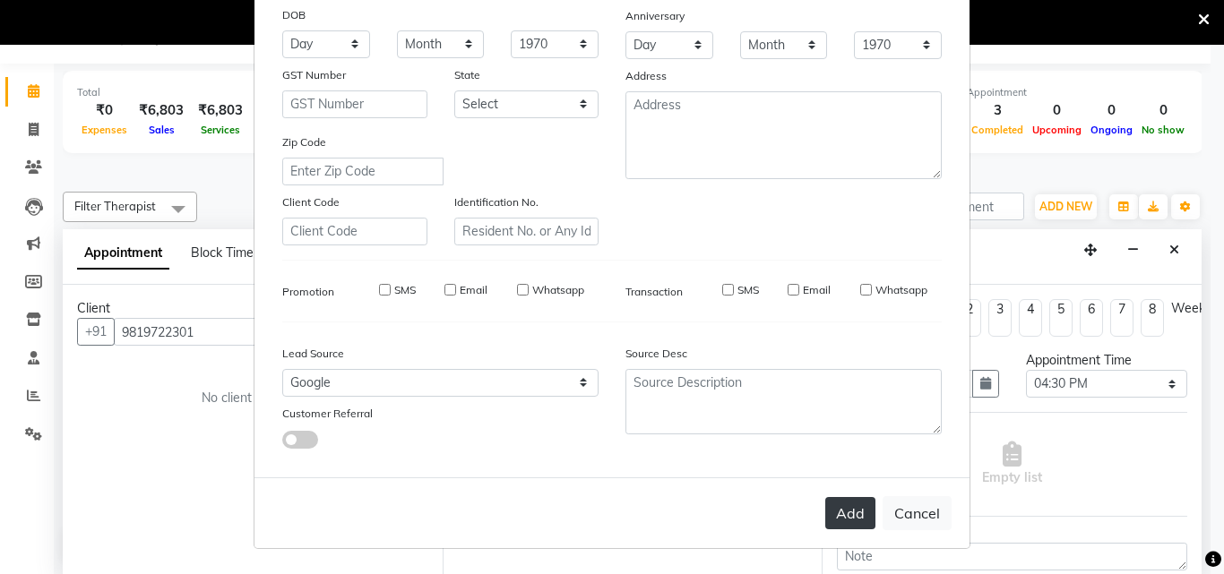
checkbox input "false"
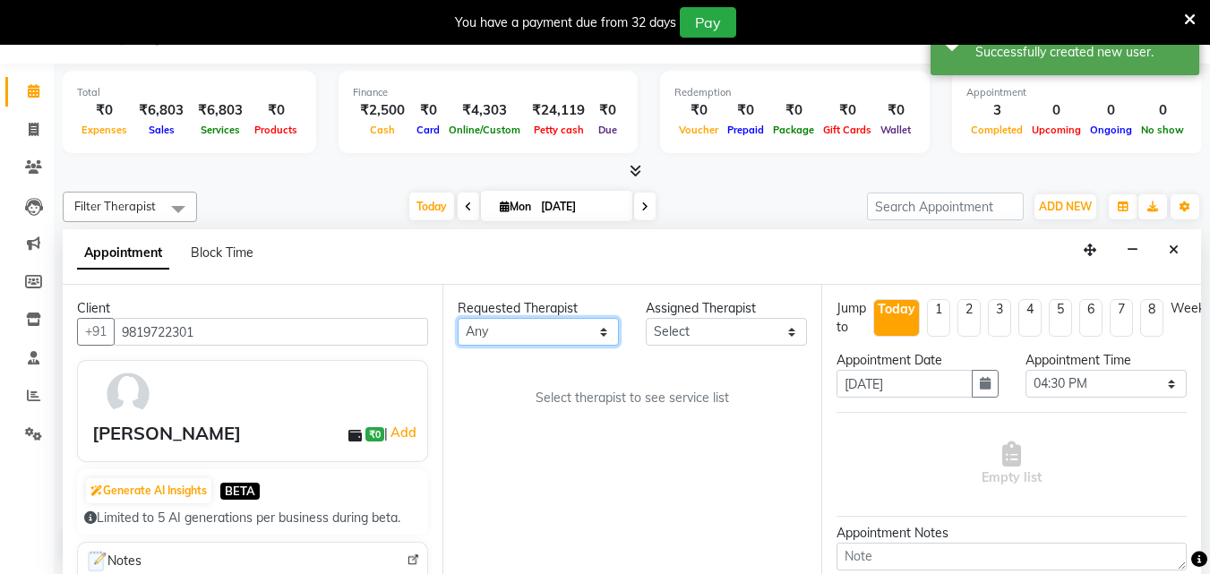
click at [530, 332] on select "Any [PERSON_NAME] [PERSON_NAME]" at bounding box center [538, 332] width 161 height 28
select select "71484"
click at [458, 318] on select "Any [PERSON_NAME] [PERSON_NAME]" at bounding box center [538, 332] width 161 height 28
select select "71484"
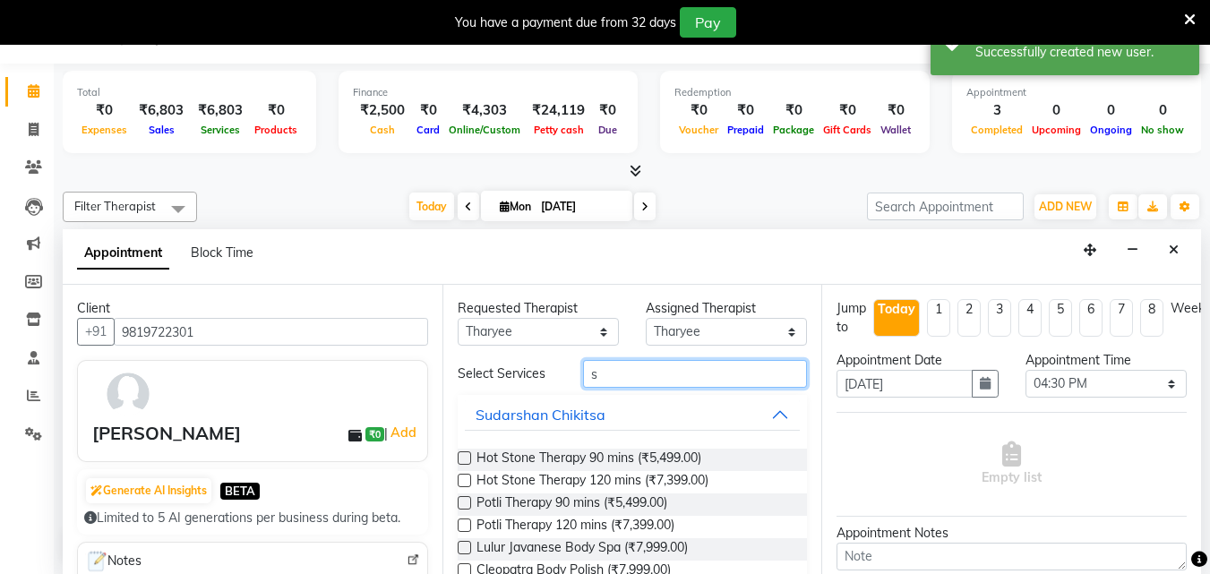
click at [660, 372] on input "s" at bounding box center [695, 374] width 224 height 28
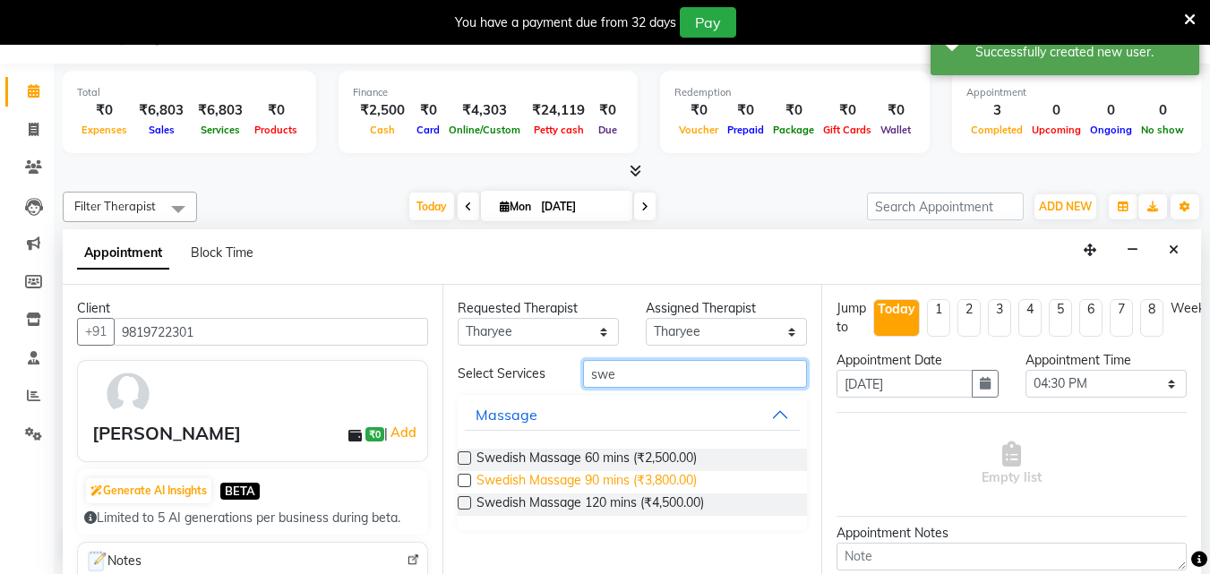
type input "swe"
click at [676, 484] on span "Swedish Massage 90 mins (₹3,800.00)" at bounding box center [587, 482] width 220 height 22
checkbox input "true"
select select "4286"
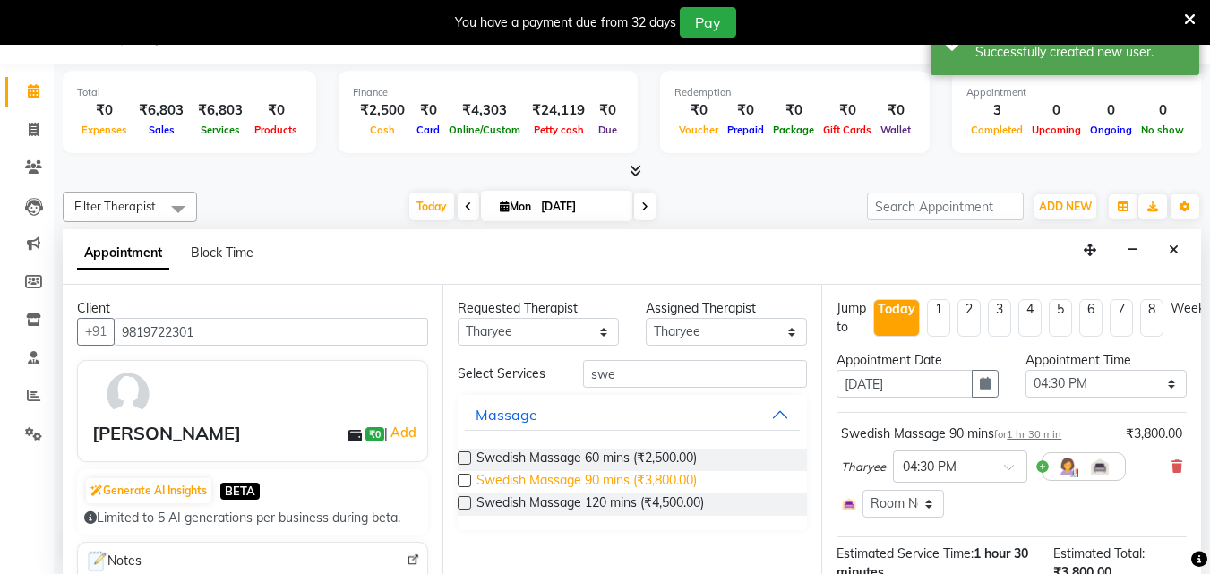
checkbox input "false"
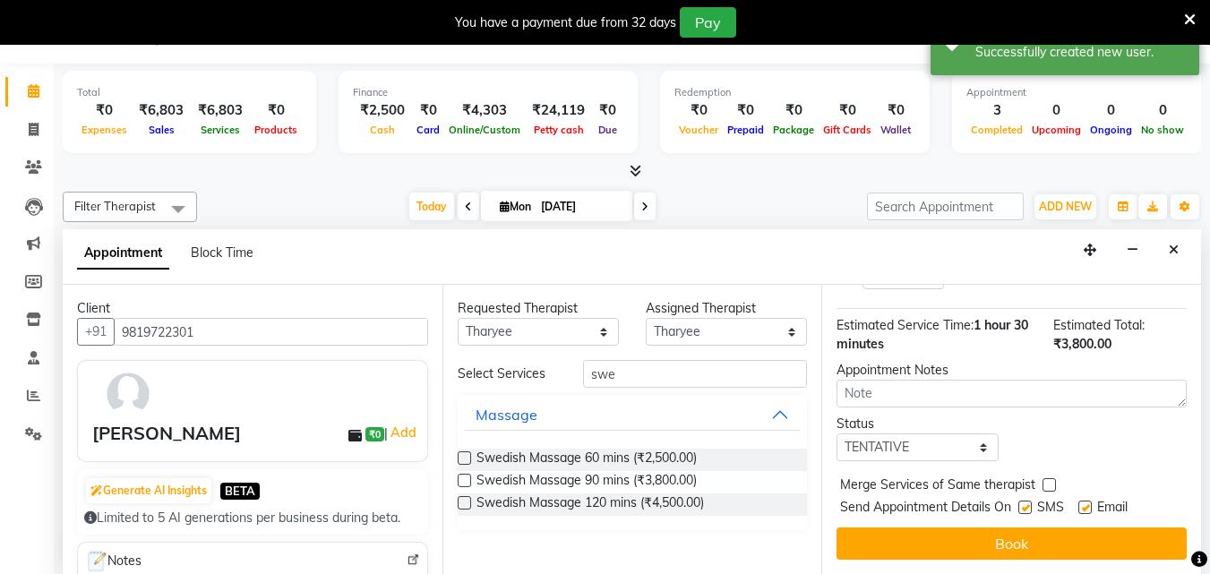
scroll to position [232, 0]
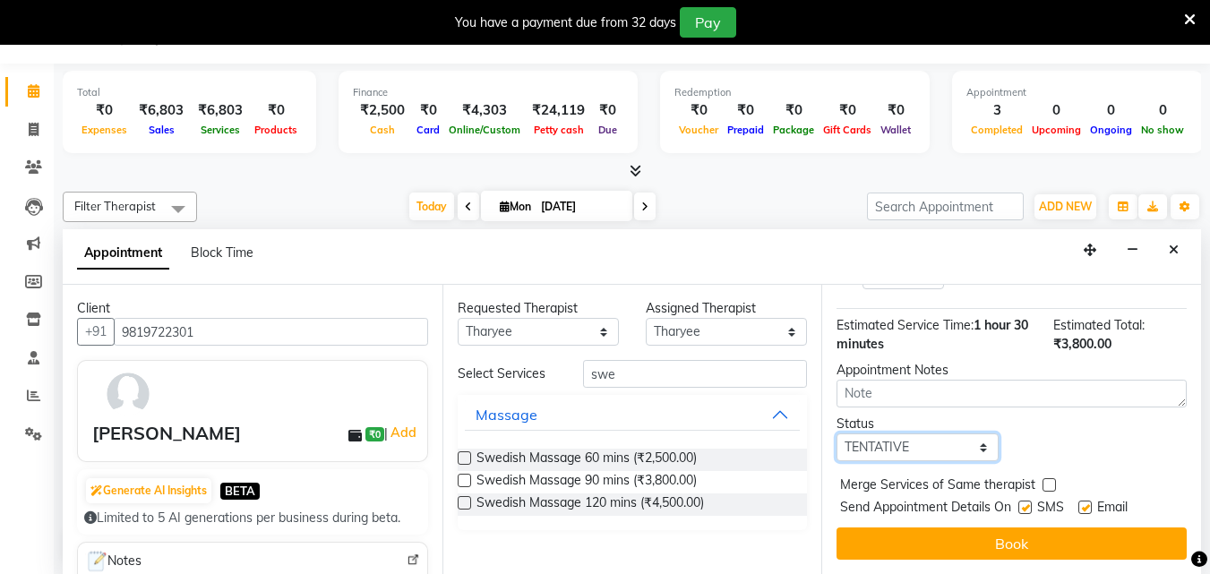
click at [915, 434] on select "Select TENTATIVE CONFIRM CHECK-IN UPCOMING" at bounding box center [917, 448] width 161 height 28
select select "check-in"
click at [837, 434] on select "Select TENTATIVE CONFIRM CHECK-IN UPCOMING" at bounding box center [917, 448] width 161 height 28
click at [1027, 510] on label at bounding box center [1024, 507] width 13 height 13
click at [1027, 510] on input "checkbox" at bounding box center [1024, 509] width 12 height 12
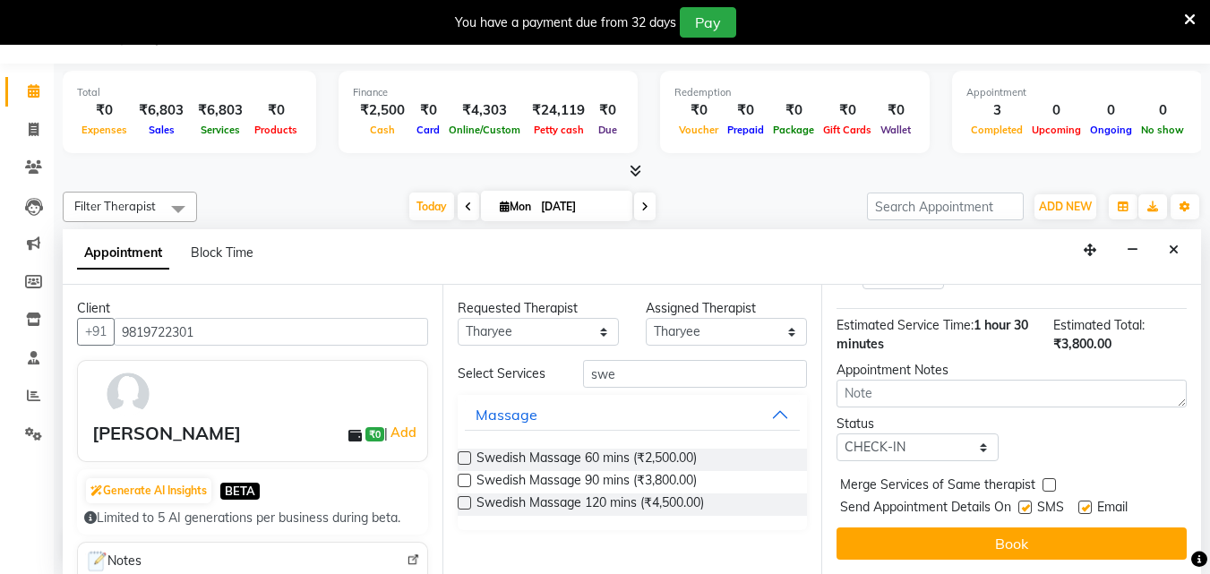
checkbox input "false"
click at [1023, 523] on div "Jump to [DATE] 1 2 3 4 5 6 7 8 Weeks Appointment Date [DATE] Appointment Time S…" at bounding box center [1011, 429] width 380 height 289
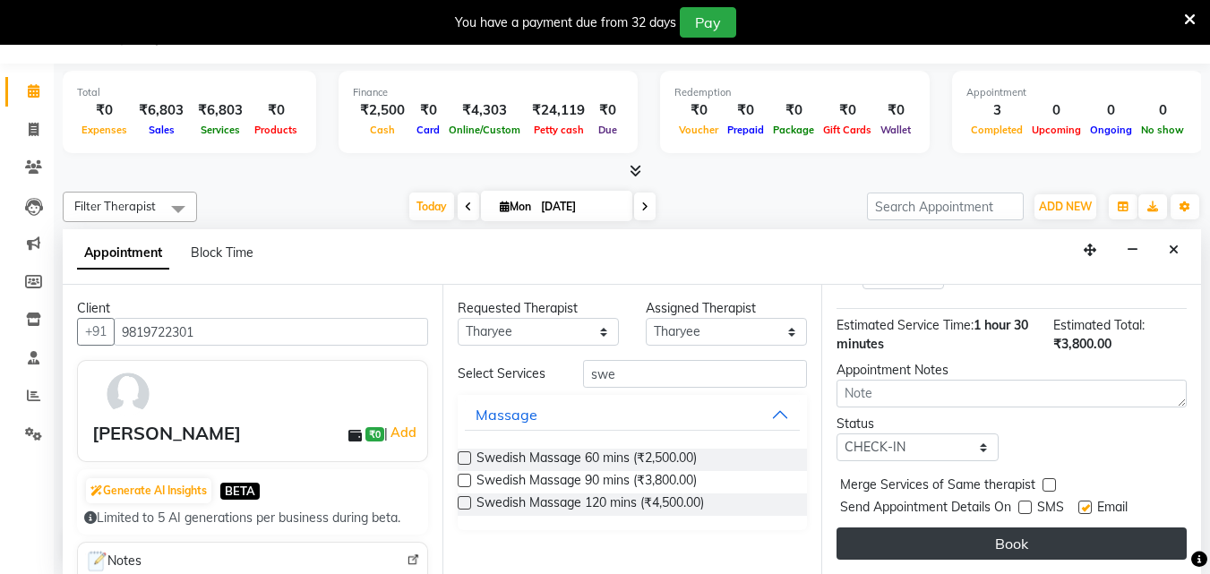
click at [1023, 528] on button "Book" at bounding box center [1012, 544] width 350 height 32
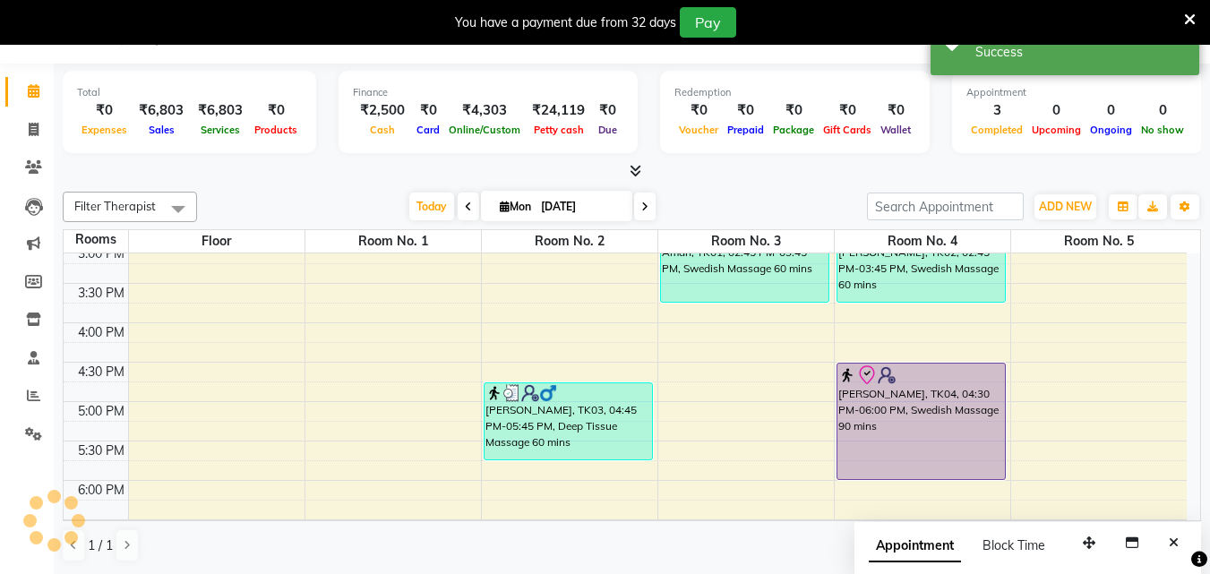
scroll to position [0, 0]
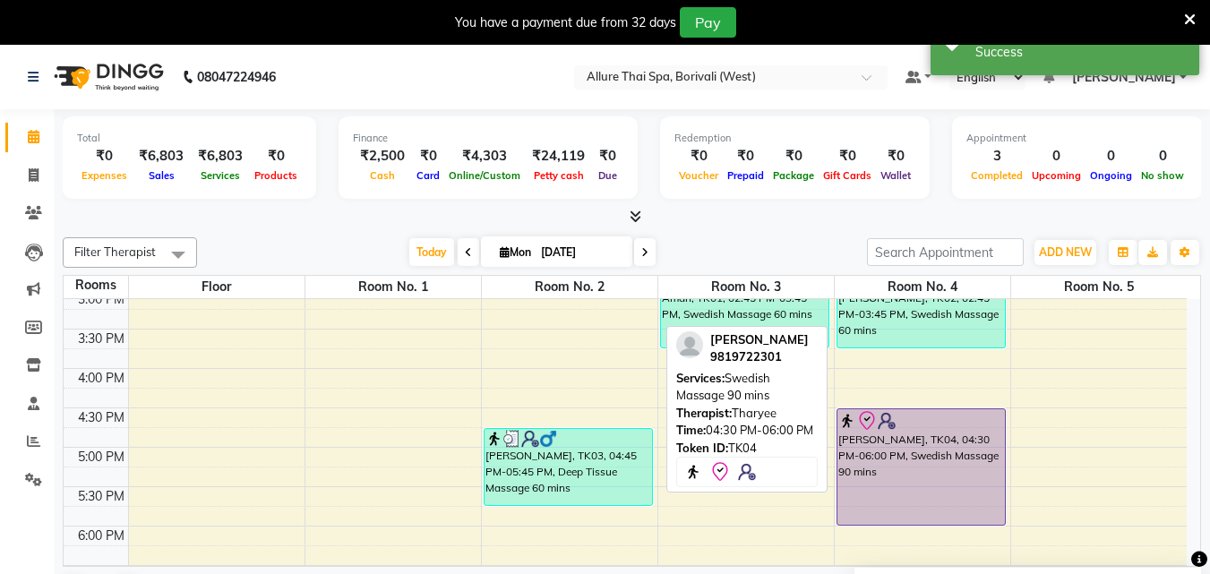
click at [955, 490] on div "[PERSON_NAME], TK04, 04:30 PM-06:00 PM, Swedish Massage 90 mins" at bounding box center [920, 467] width 167 height 116
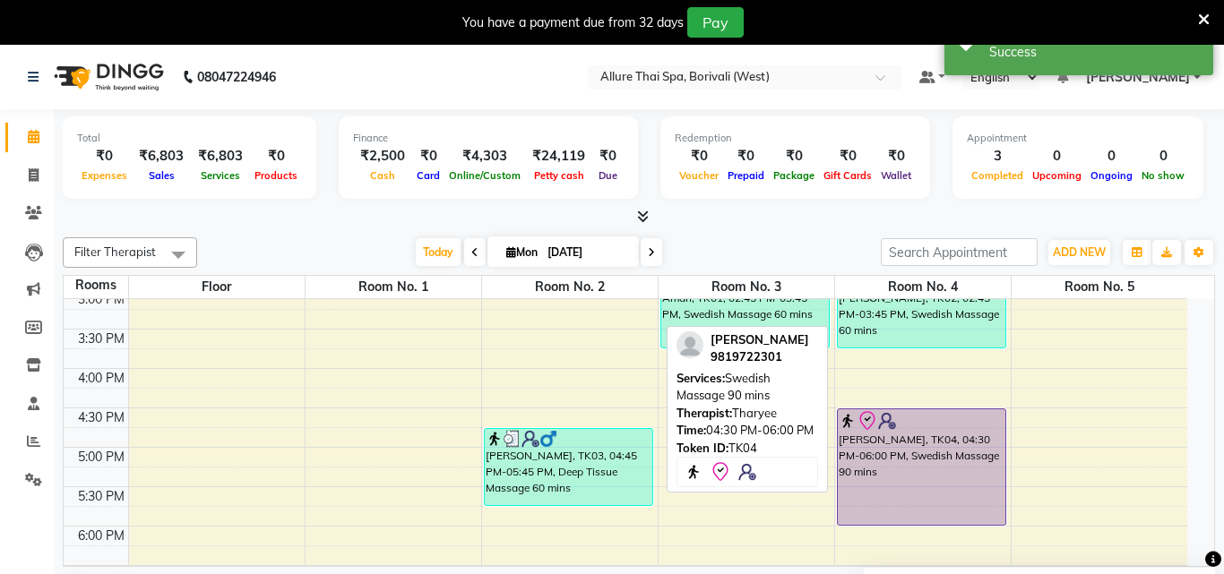
select select "8"
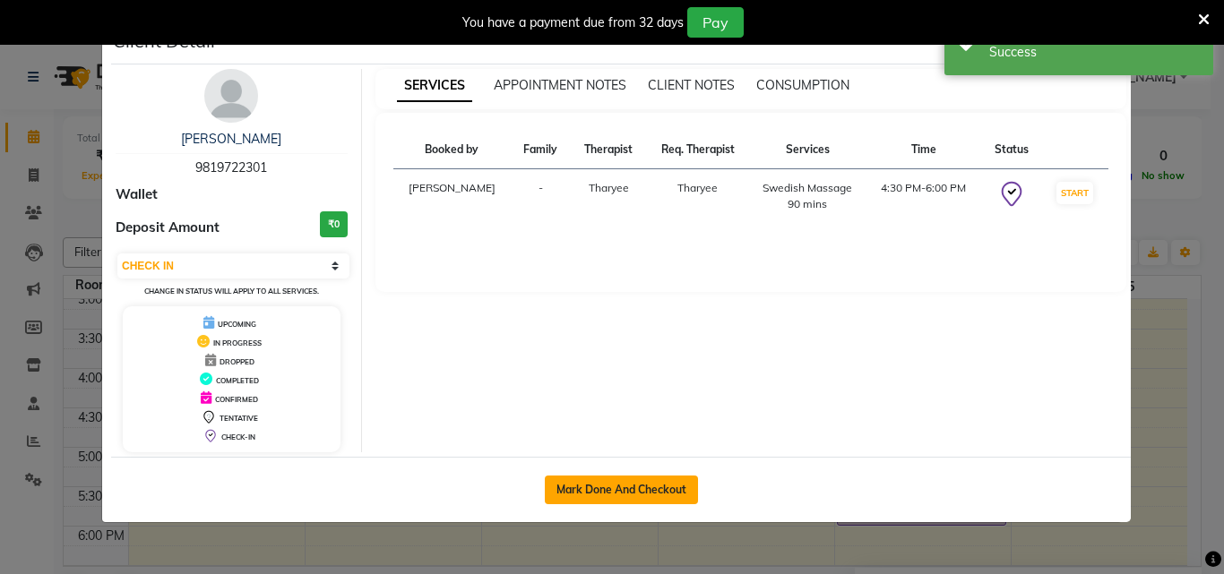
click at [623, 484] on button "Mark Done And Checkout" at bounding box center [621, 490] width 153 height 29
select select "service"
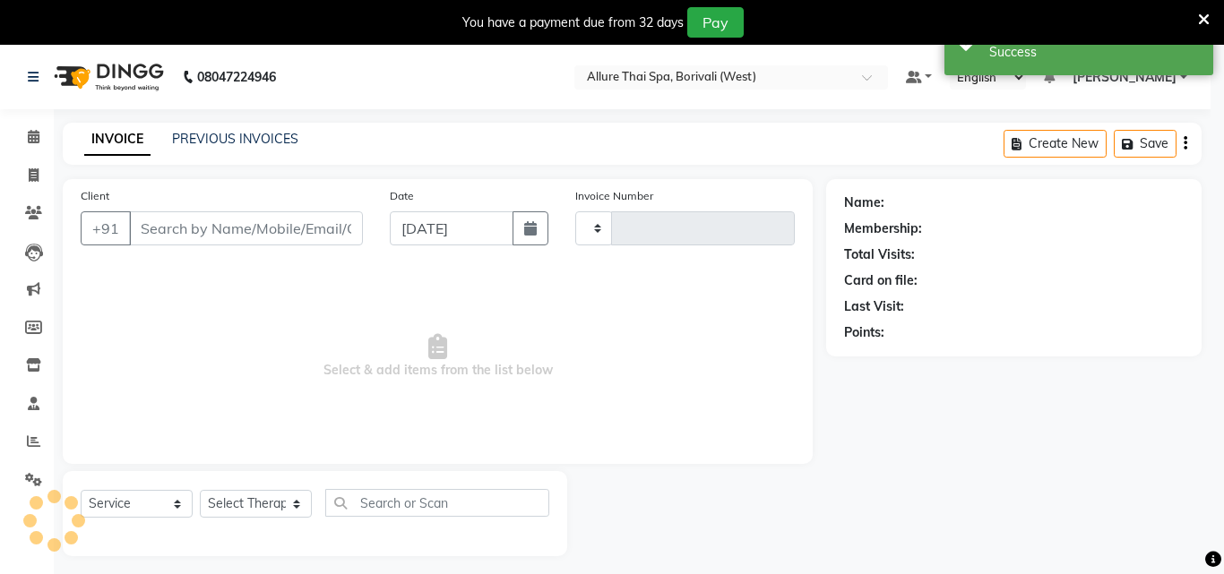
type input "0953"
select select "3"
select select "6772"
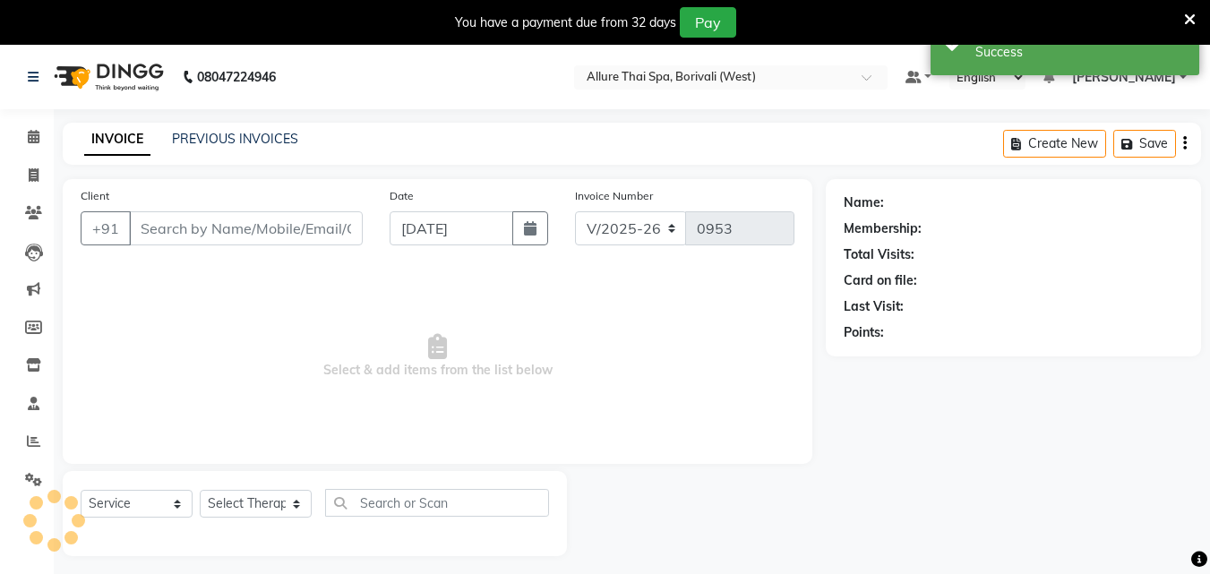
type input "9819722301"
select select "71484"
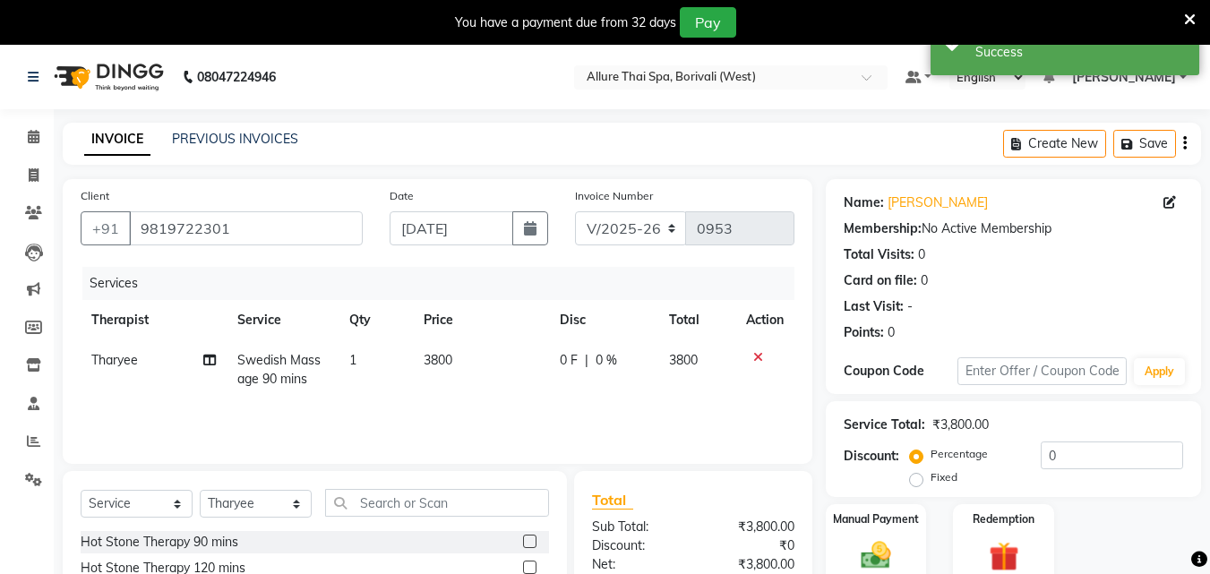
click at [931, 478] on label "Fixed" at bounding box center [944, 477] width 27 height 16
click at [914, 478] on input "Fixed" at bounding box center [920, 477] width 13 height 13
radio input "true"
click at [1077, 452] on input "0" at bounding box center [1112, 456] width 142 height 28
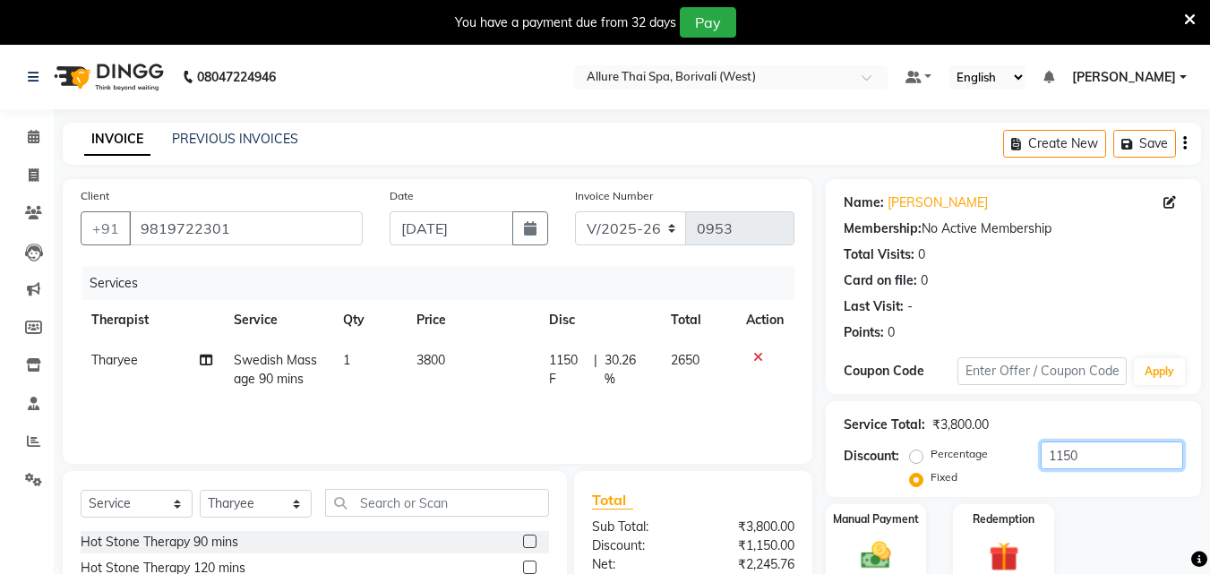
scroll to position [188, 0]
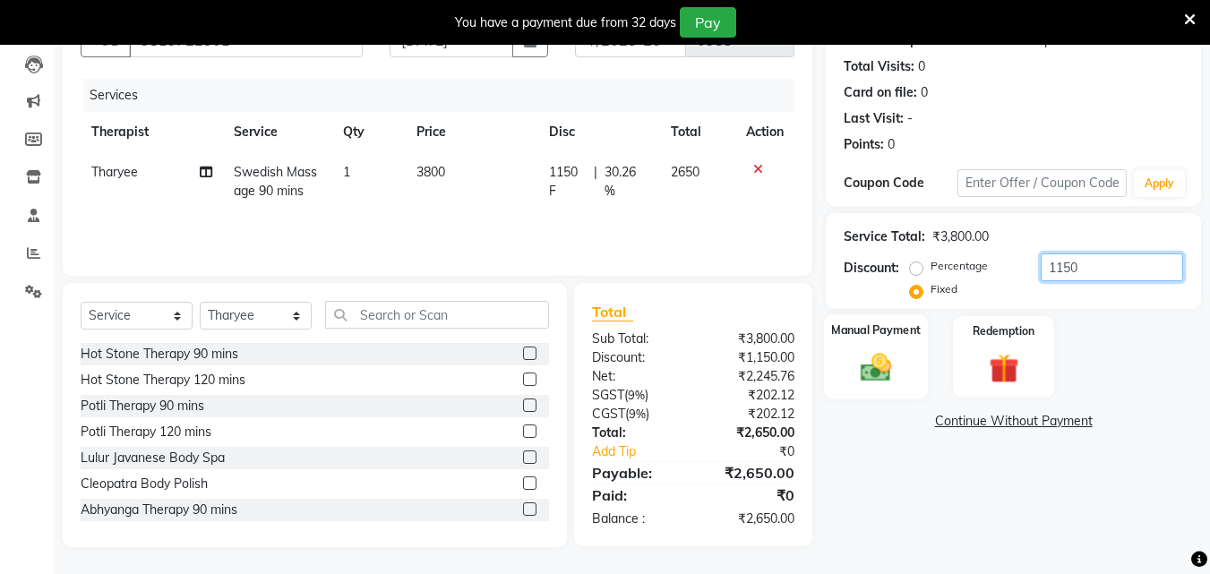
type input "1150"
click at [895, 356] on img at bounding box center [876, 367] width 50 height 36
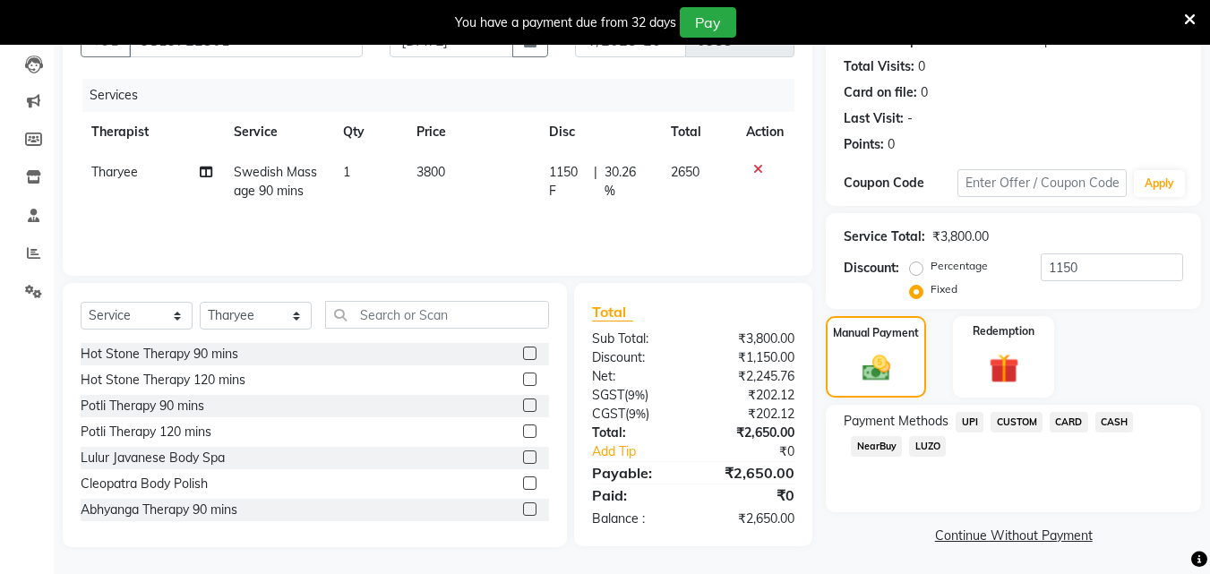
click at [1065, 426] on span "CARD" at bounding box center [1069, 422] width 39 height 21
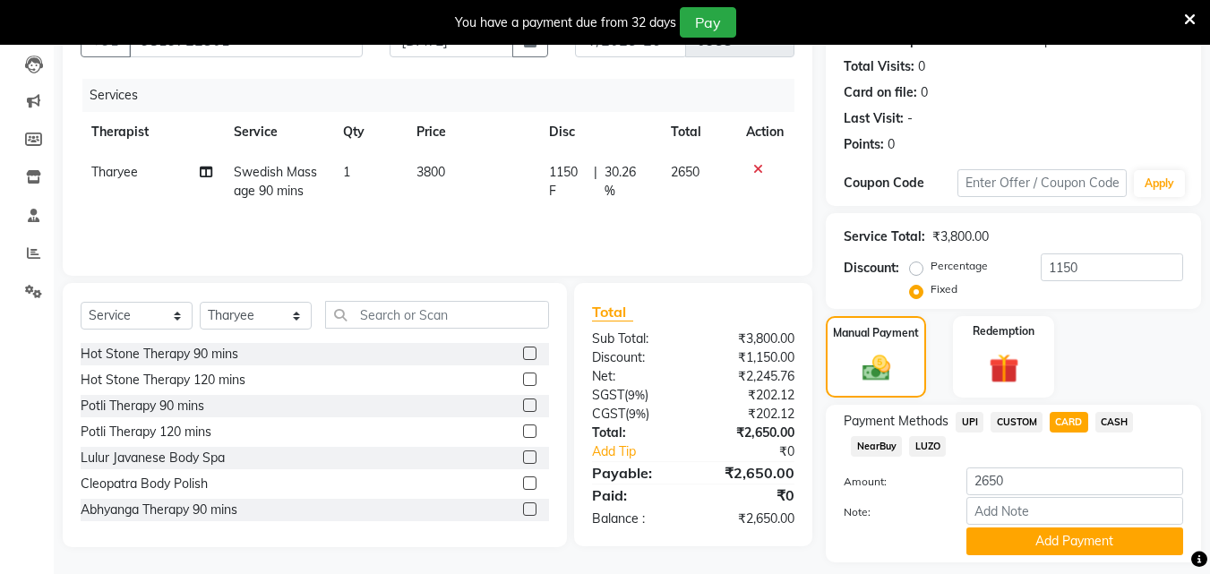
scroll to position [240, 0]
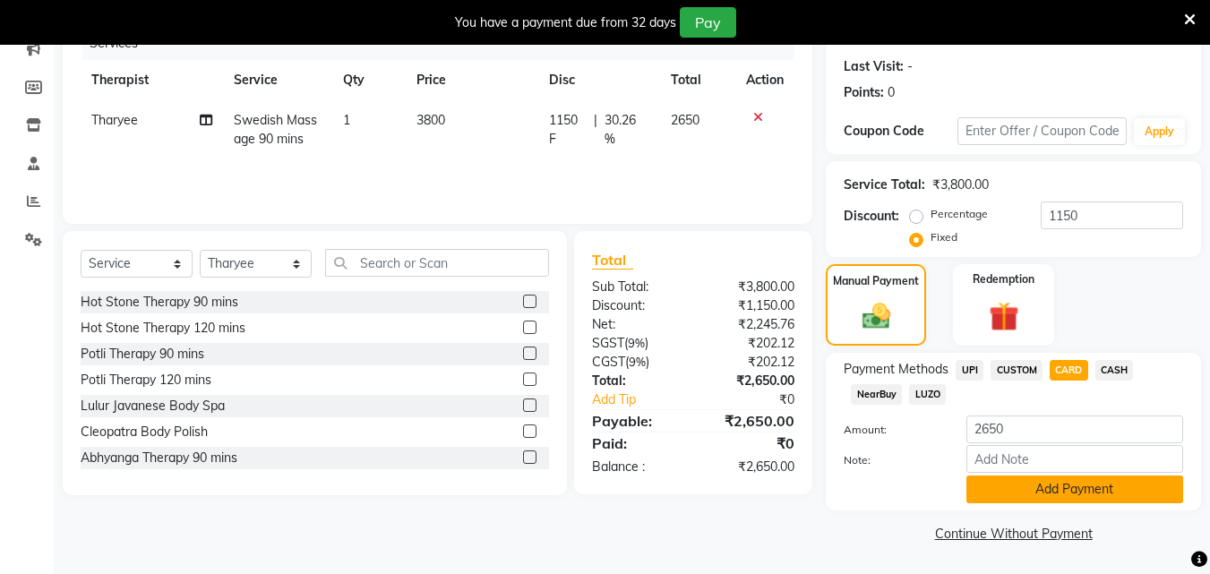
click at [1024, 482] on button "Add Payment" at bounding box center [1074, 490] width 217 height 28
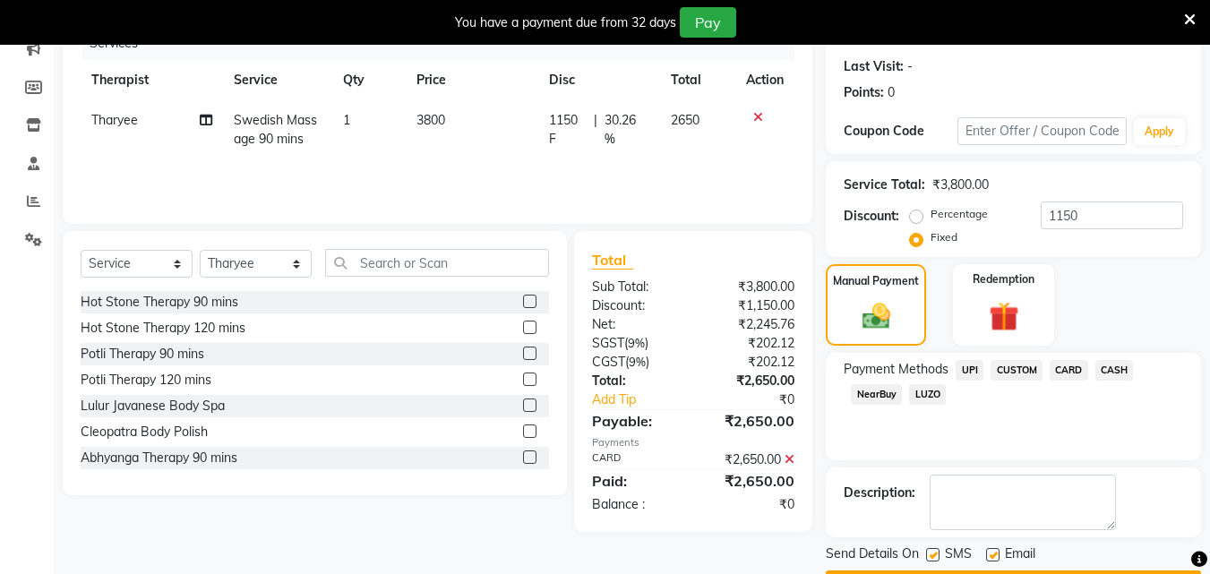
scroll to position [291, 0]
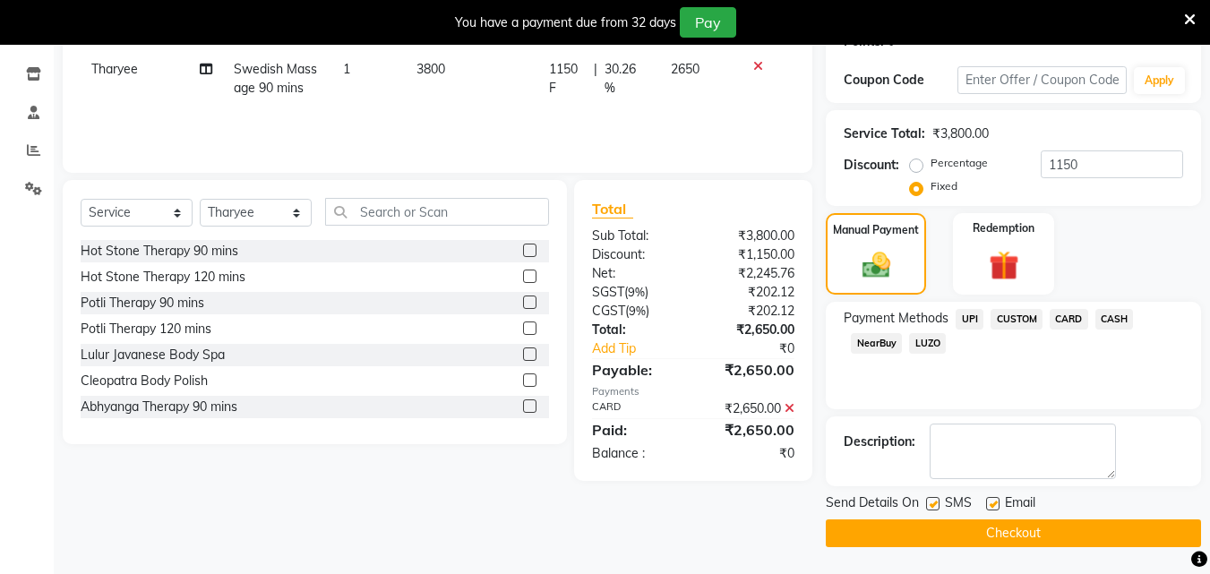
click at [937, 506] on label at bounding box center [932, 503] width 13 height 13
click at [937, 506] on input "checkbox" at bounding box center [932, 505] width 12 height 12
checkbox input "false"
click at [935, 534] on button "Checkout" at bounding box center [1013, 533] width 375 height 28
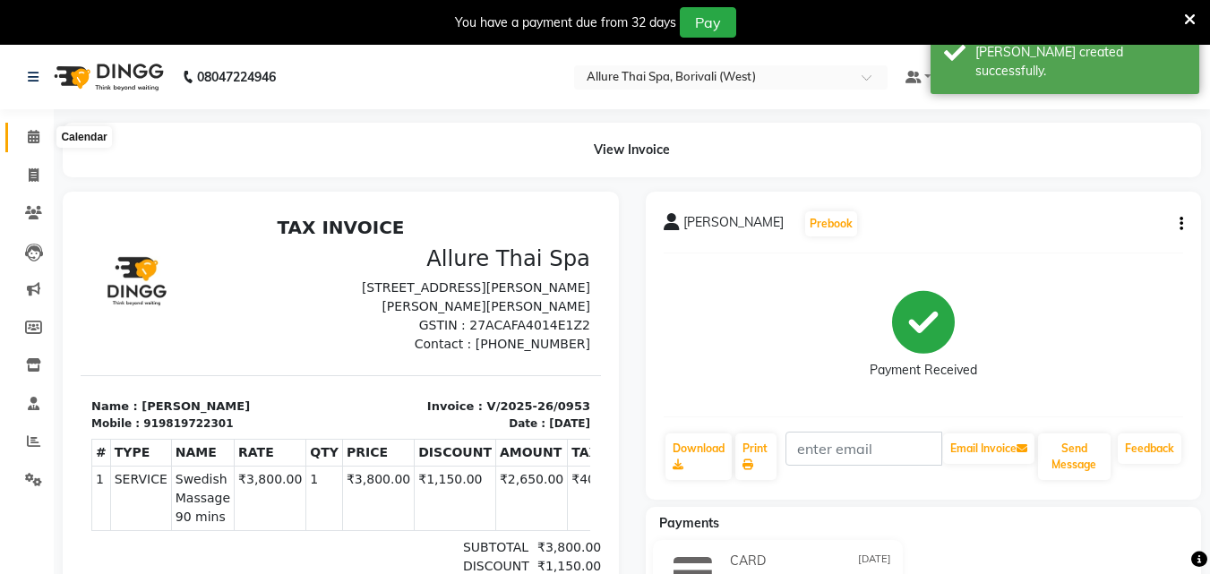
click at [28, 133] on icon at bounding box center [34, 136] width 12 height 13
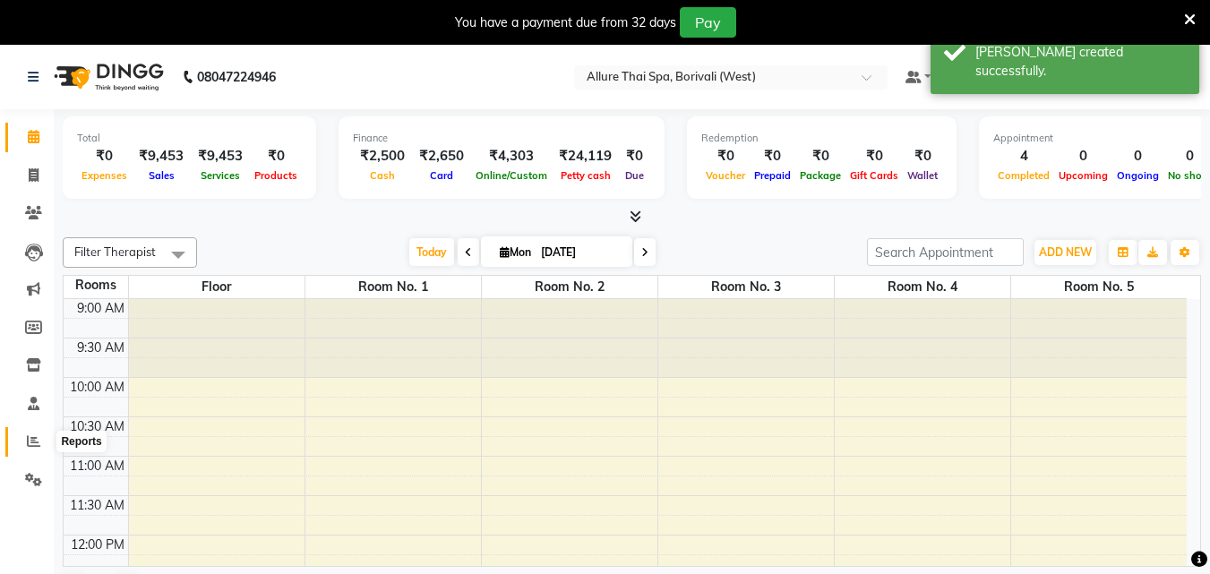
click at [33, 432] on span at bounding box center [33, 442] width 31 height 21
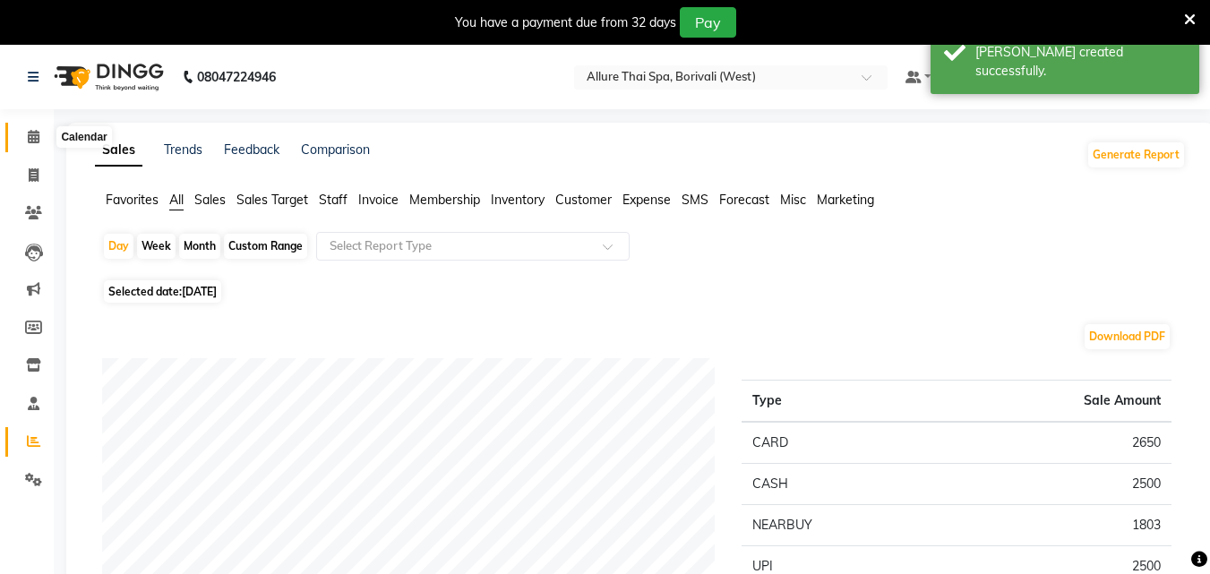
click at [30, 134] on icon at bounding box center [34, 136] width 12 height 13
